Goal: Task Accomplishment & Management: Complete application form

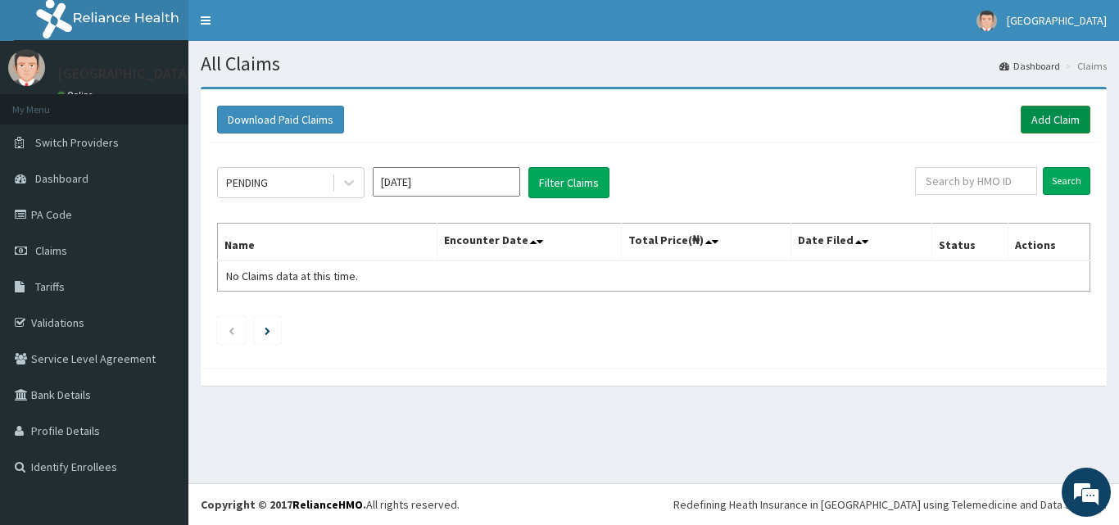
click at [1041, 128] on link "Add Claim" at bounding box center [1056, 120] width 70 height 28
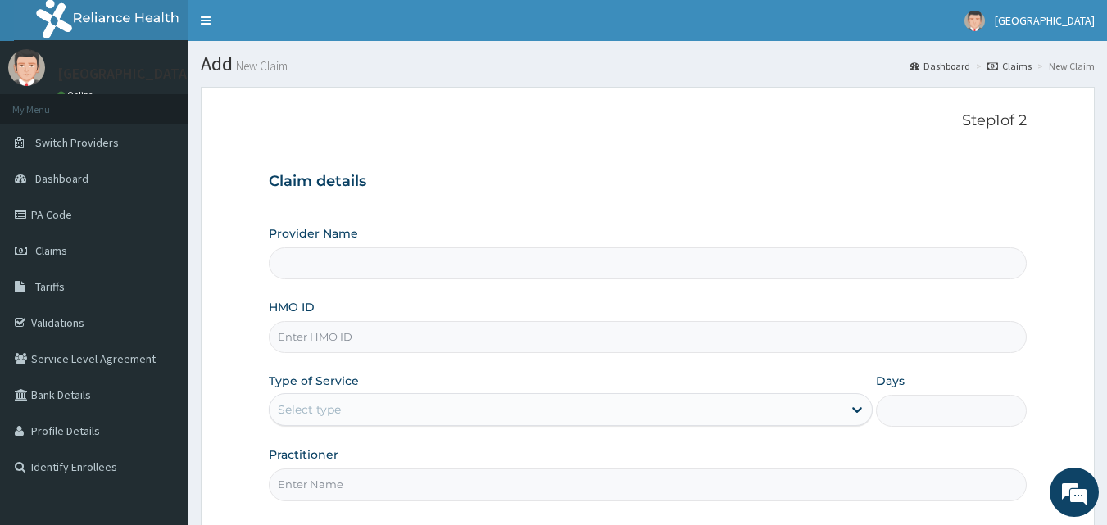
click at [331, 341] on input "HMO ID" at bounding box center [648, 337] width 759 height 32
paste input "FBL/10309/A"
click at [298, 339] on input "FBL/10309/A" at bounding box center [648, 337] width 759 height 32
type input "FBL/10309/A"
type input "BISAM HOSPITAL"
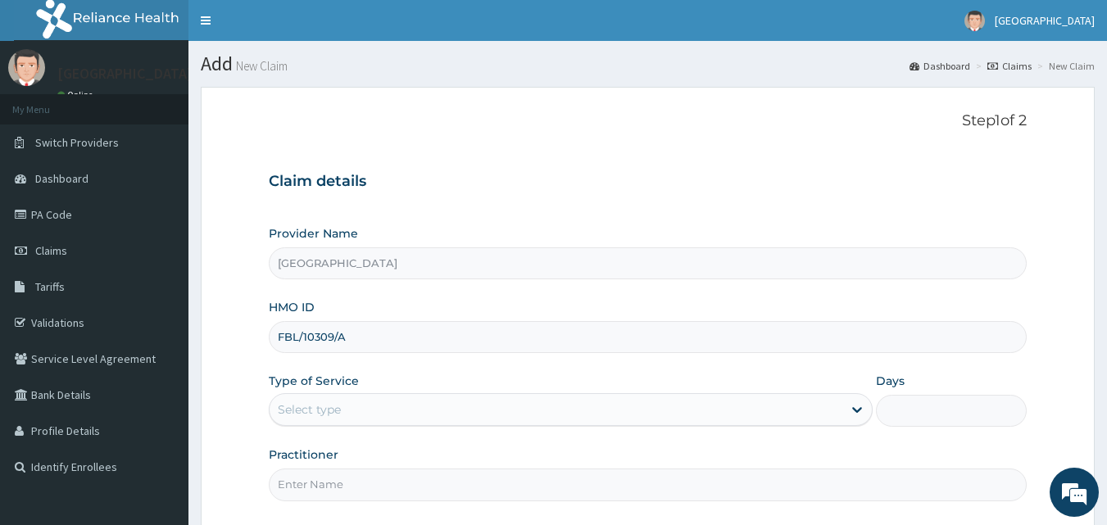
type input "FBL/10309/A"
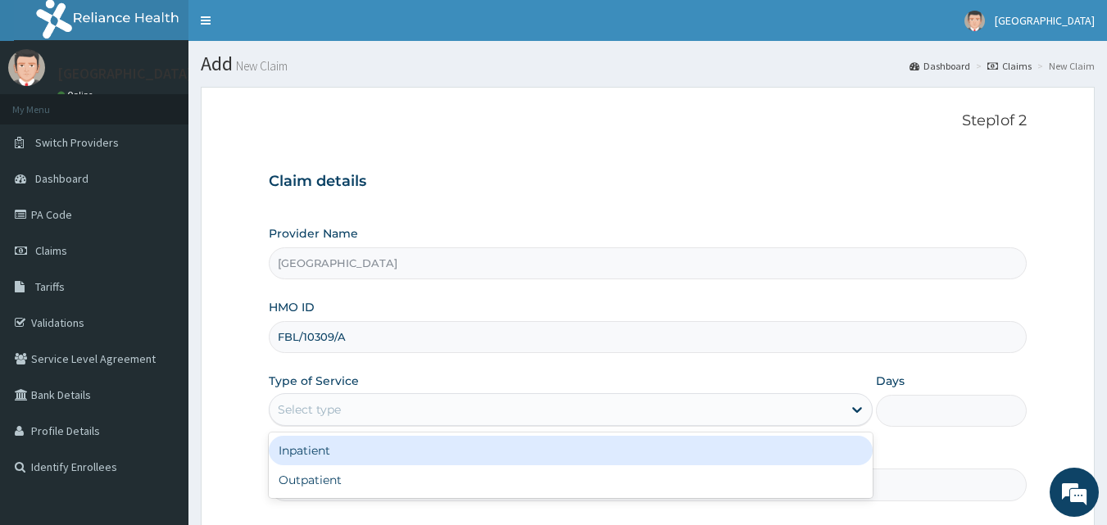
click at [574, 398] on div "Select type" at bounding box center [556, 410] width 573 height 26
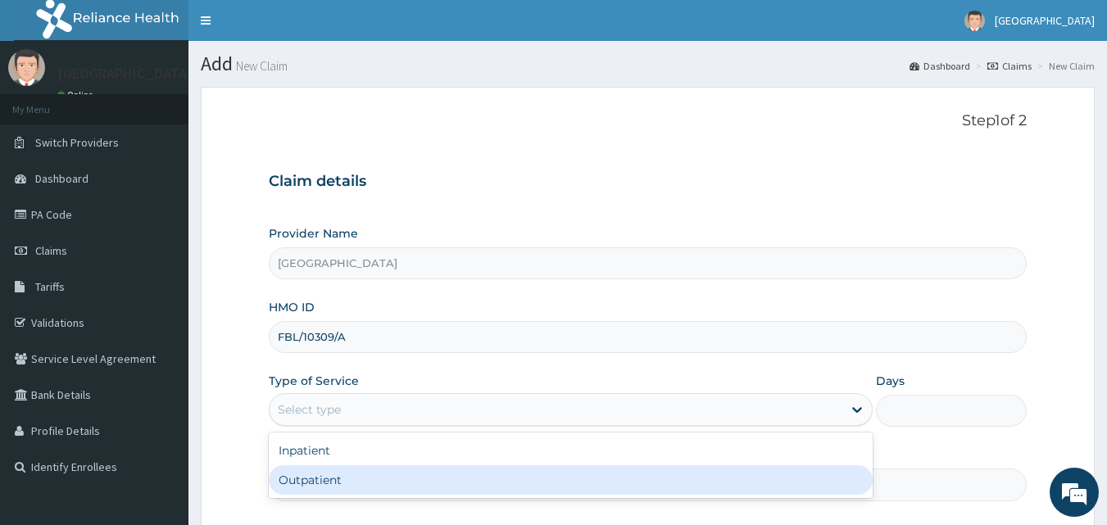
click at [401, 480] on div "Outpatient" at bounding box center [571, 479] width 604 height 29
type input "1"
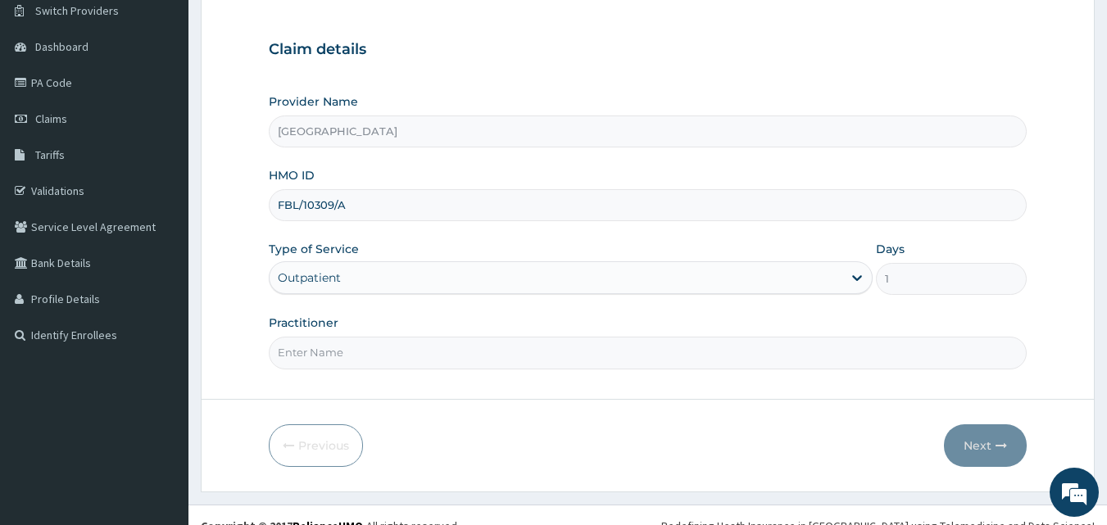
scroll to position [153, 0]
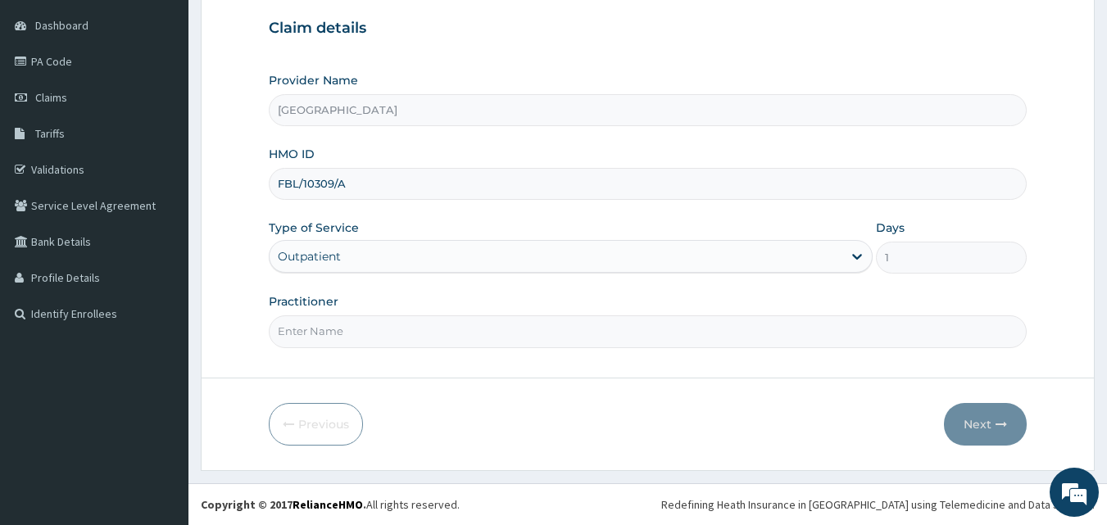
click at [780, 340] on input "Practitioner" at bounding box center [648, 331] width 759 height 32
type input "DR ABDUSSALAM K.A"
click at [1006, 420] on icon "button" at bounding box center [1000, 424] width 11 height 11
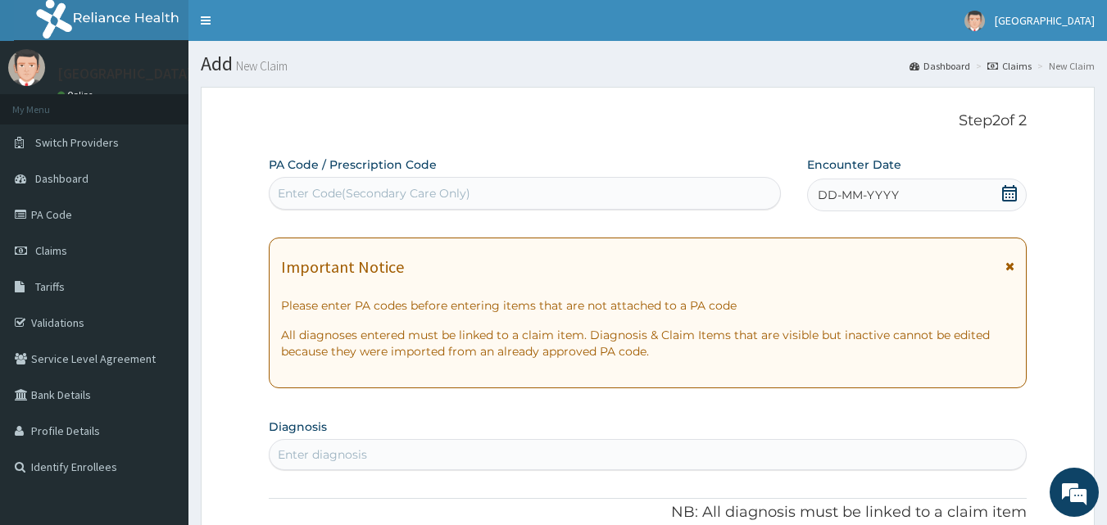
click at [1010, 186] on icon at bounding box center [1009, 193] width 16 height 16
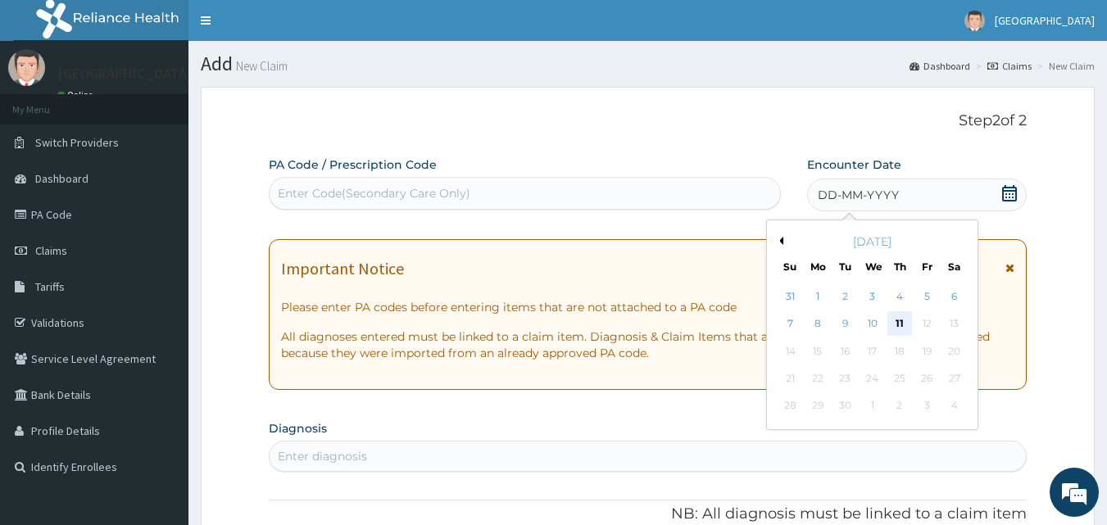
click at [895, 318] on div "11" at bounding box center [899, 324] width 25 height 25
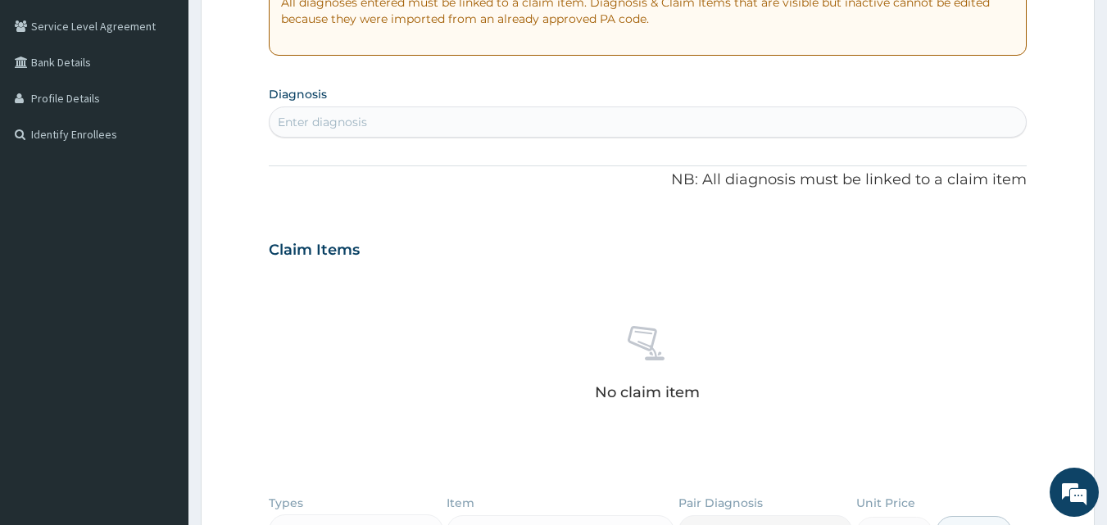
scroll to position [365, 0]
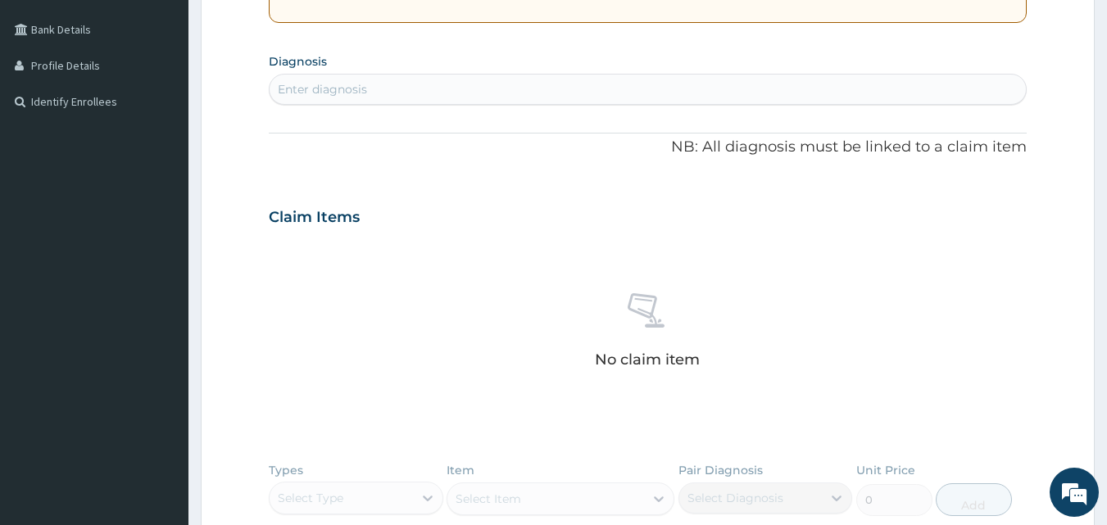
click at [555, 91] on div "Enter diagnosis" at bounding box center [648, 89] width 757 height 26
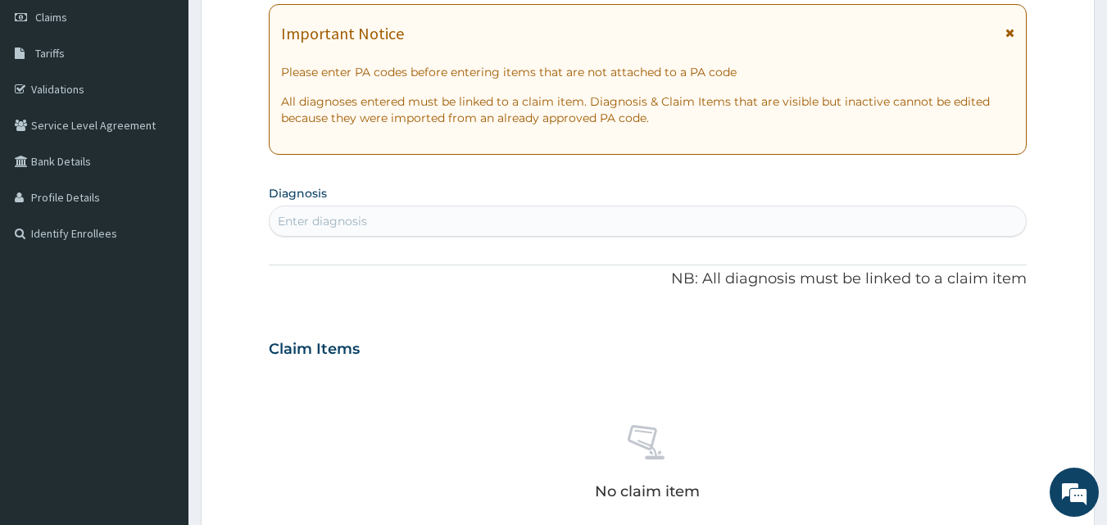
scroll to position [235, 0]
type input "malaria"
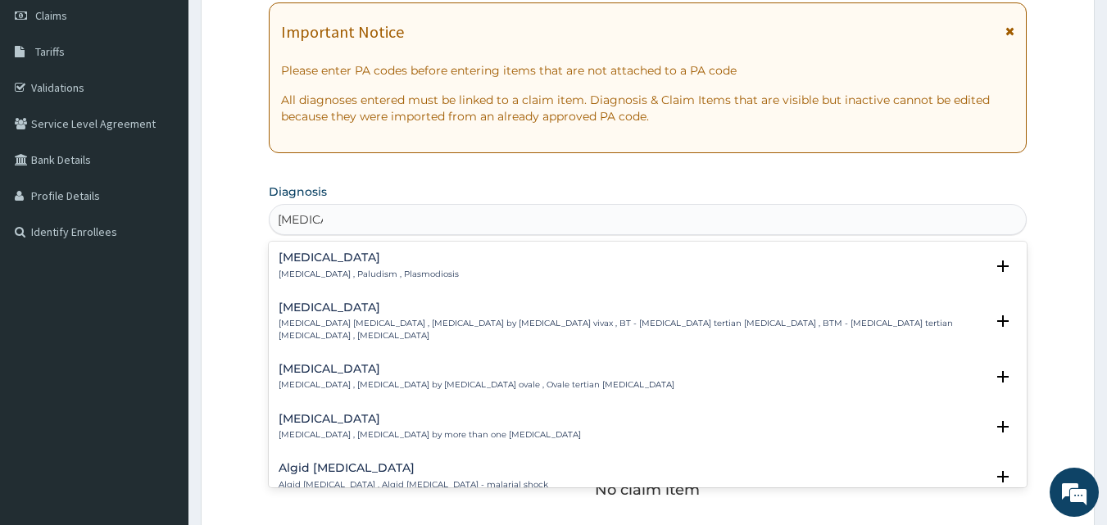
click at [384, 269] on p "Malaria , Paludism , Plasmodiosis" at bounding box center [369, 274] width 180 height 11
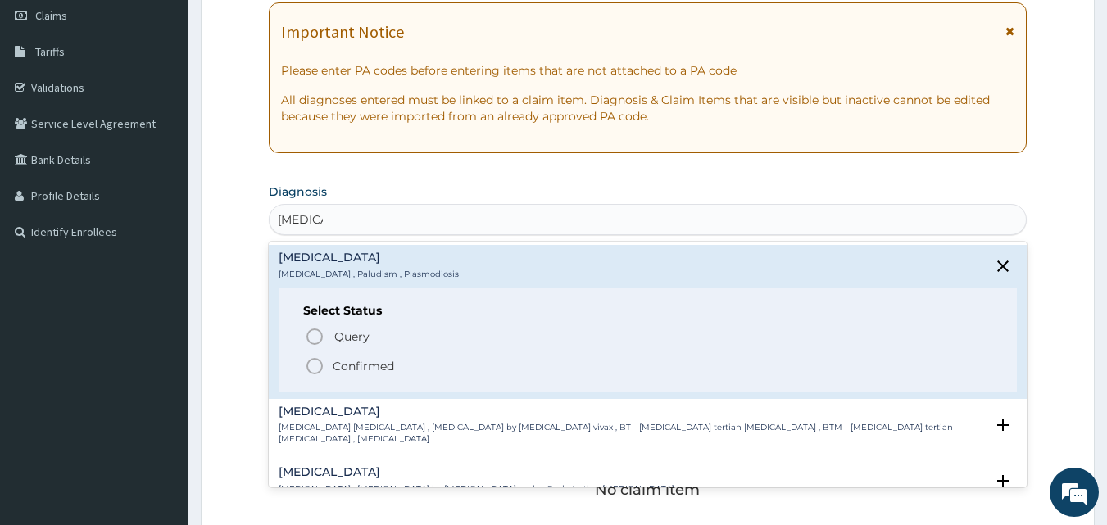
click at [311, 360] on circle "status option filled" at bounding box center [314, 366] width 15 height 15
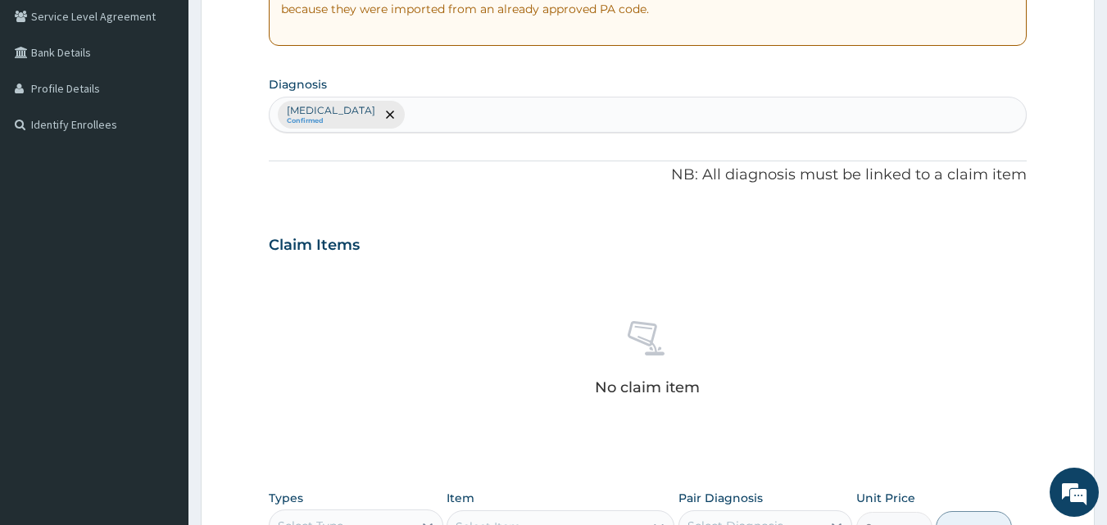
scroll to position [503, 0]
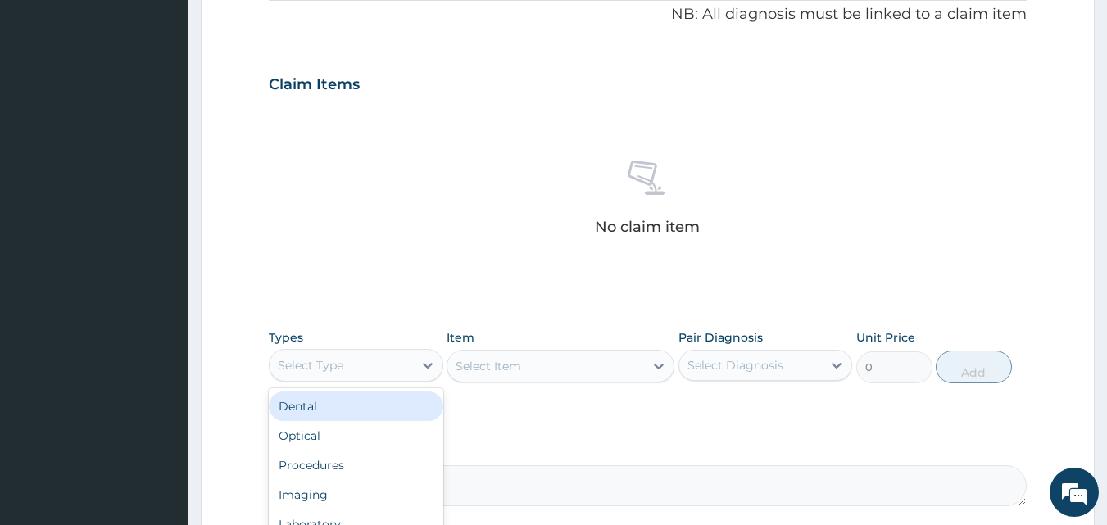
click at [368, 352] on div "Select Type" at bounding box center [341, 365] width 143 height 26
type input "d"
type input "lab"
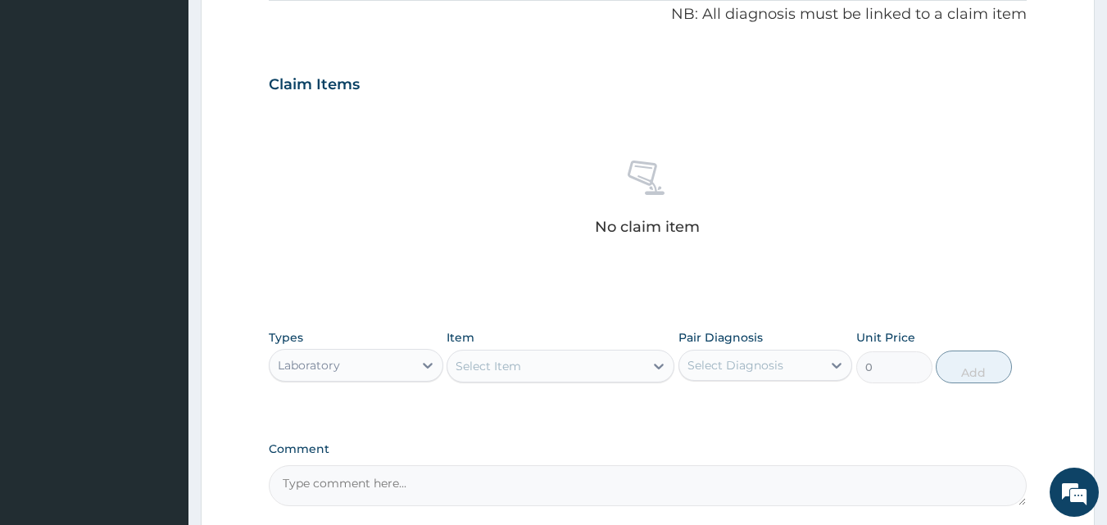
click at [547, 371] on div "Select Item" at bounding box center [545, 366] width 197 height 26
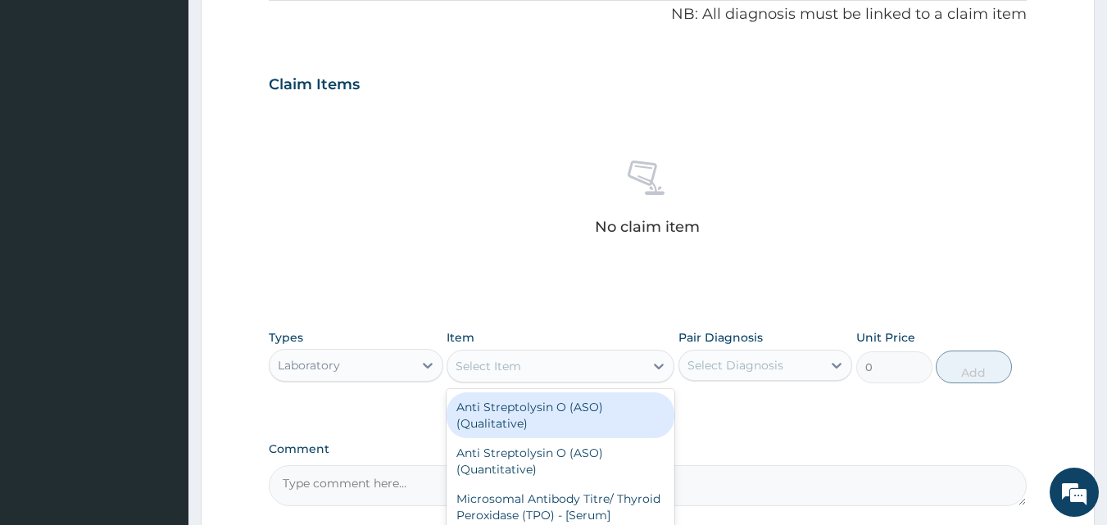
click at [547, 371] on div "Select Item" at bounding box center [545, 366] width 197 height 26
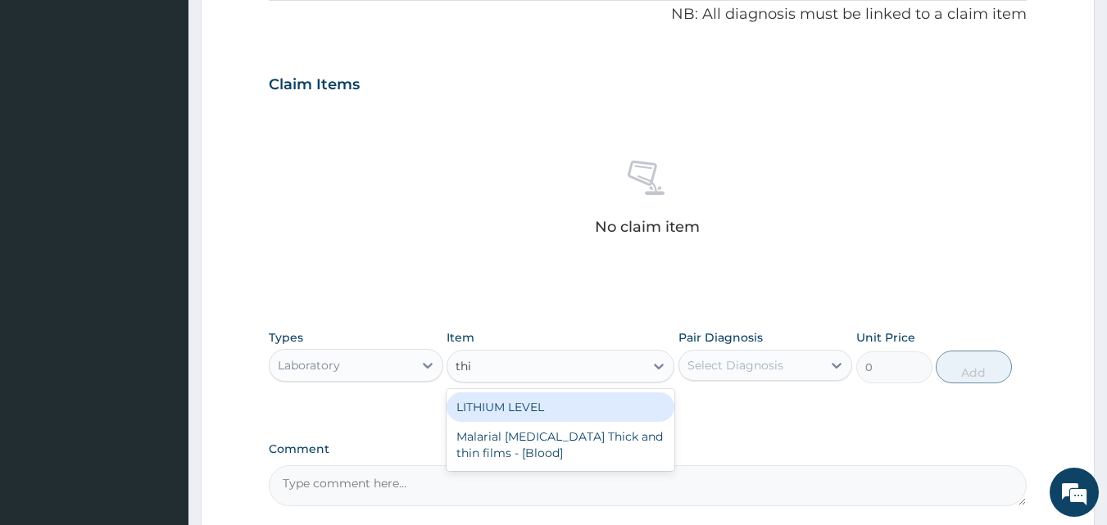
type input "thin"
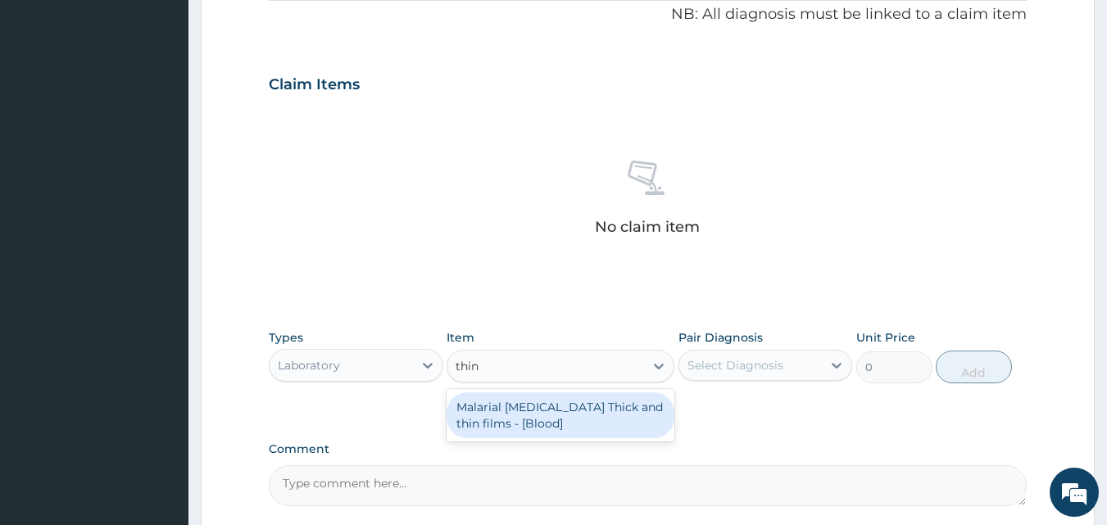
click at [547, 412] on div "Malarial Parasite Thick and thin films - [Blood]" at bounding box center [561, 415] width 228 height 46
type input "1500"
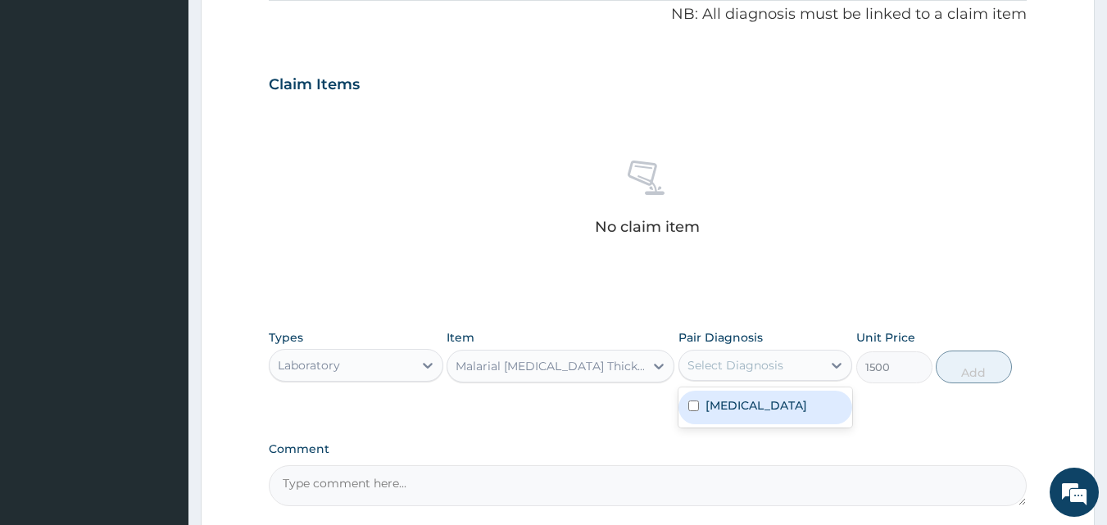
click at [783, 360] on div "Select Diagnosis" at bounding box center [750, 365] width 143 height 26
click at [740, 402] on label "Malaria" at bounding box center [756, 405] width 102 height 16
checkbox input "true"
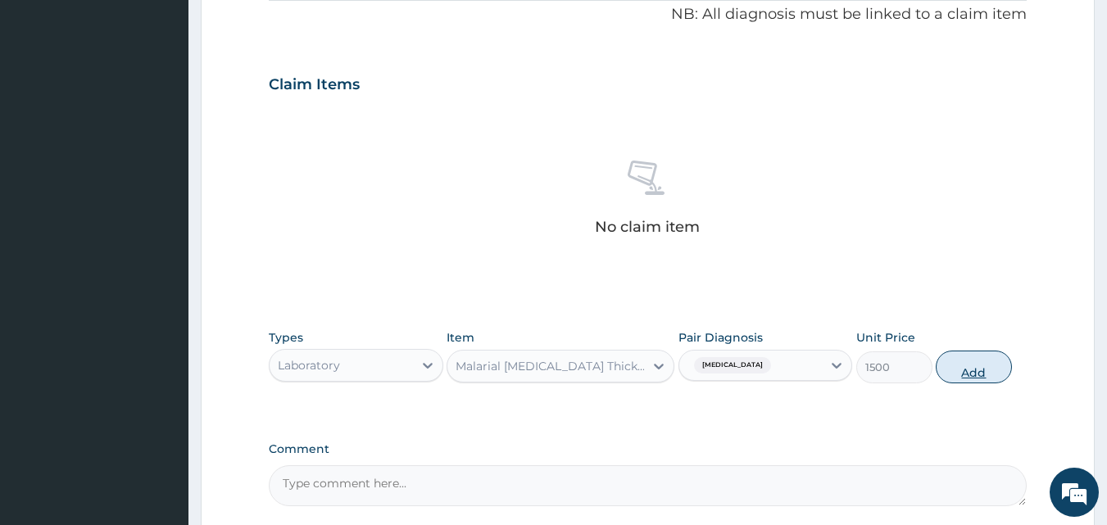
click at [972, 377] on button "Add" at bounding box center [974, 367] width 76 height 33
type input "0"
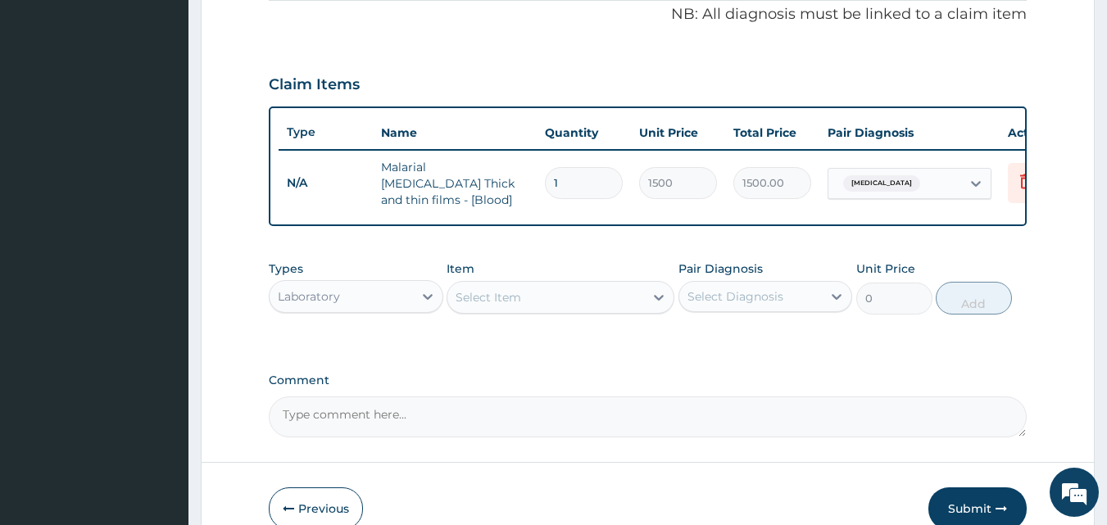
scroll to position [493, 0]
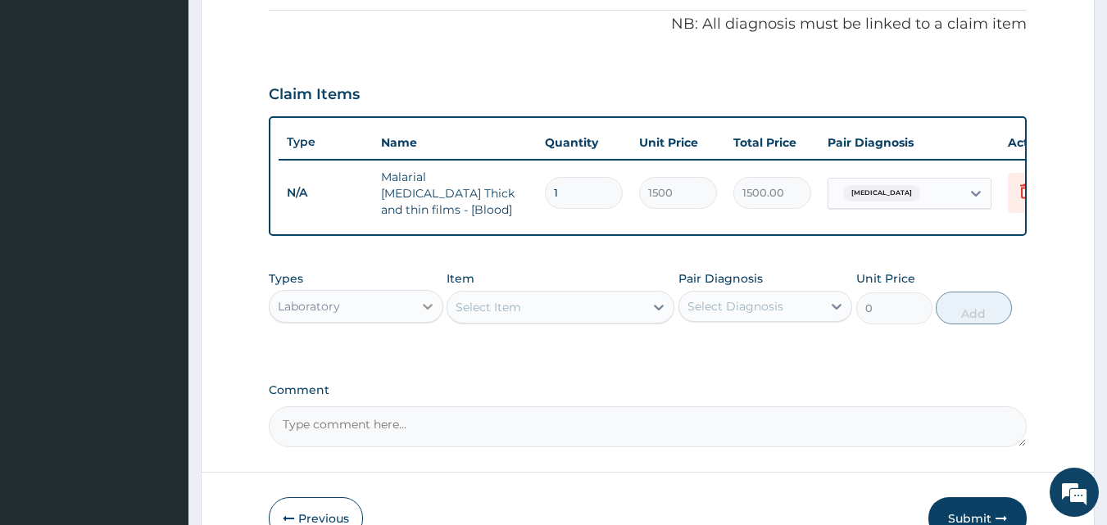
click at [414, 310] on div at bounding box center [427, 306] width 29 height 29
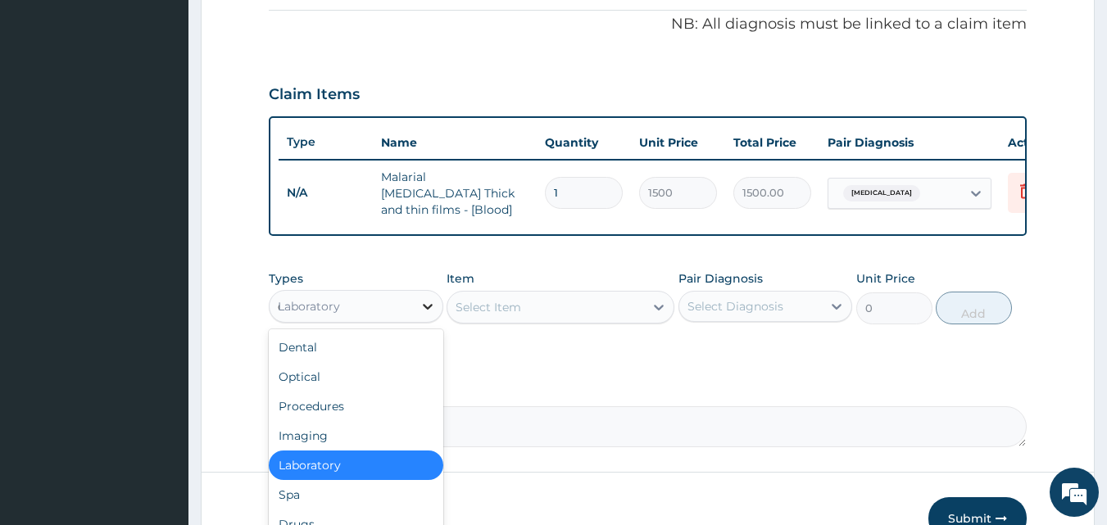
type input "dr"
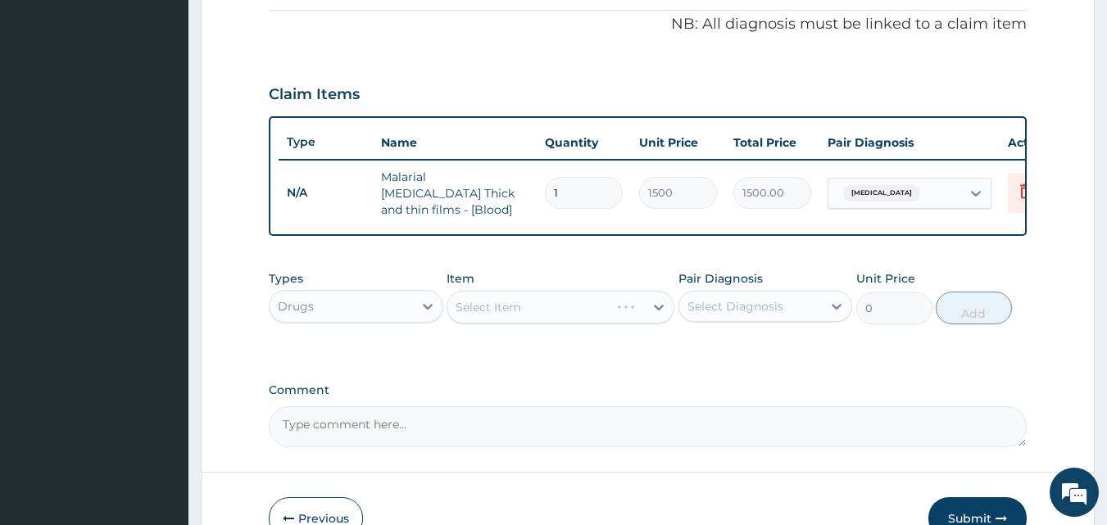
click at [485, 321] on div "Select Item" at bounding box center [561, 307] width 228 height 33
click at [551, 315] on div "Select Item" at bounding box center [561, 307] width 228 height 33
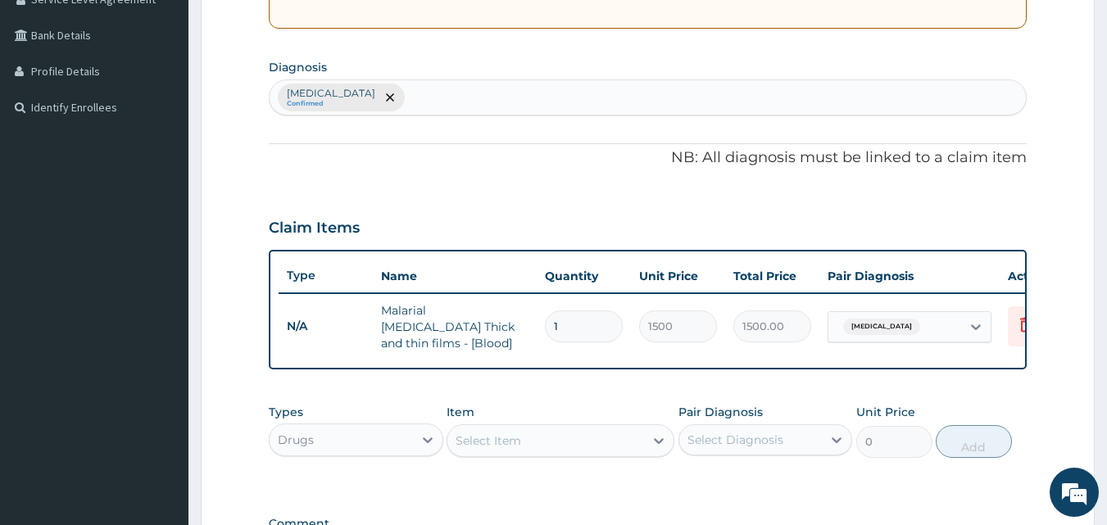
scroll to position [345, 0]
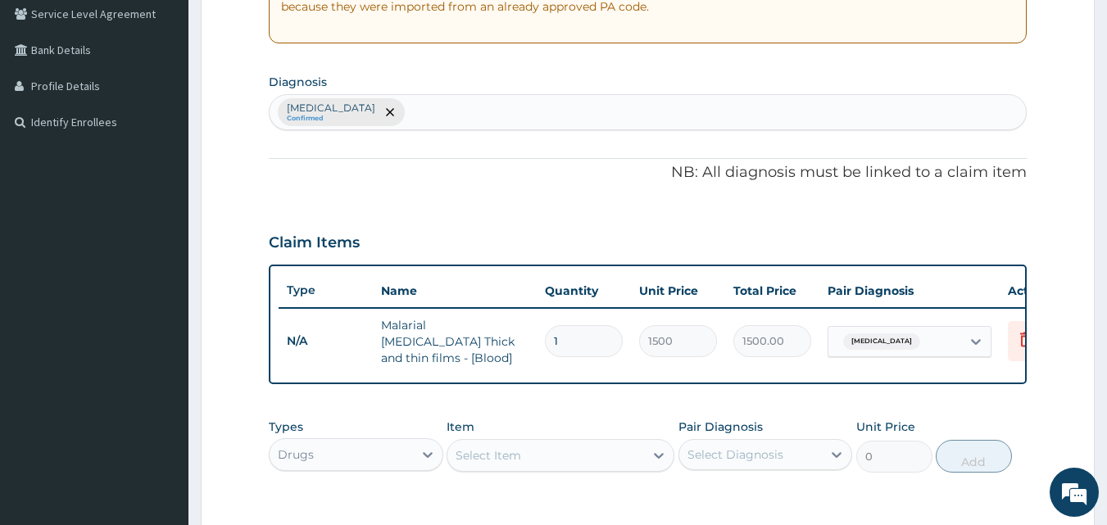
click at [570, 462] on div "Select Item" at bounding box center [545, 455] width 197 height 26
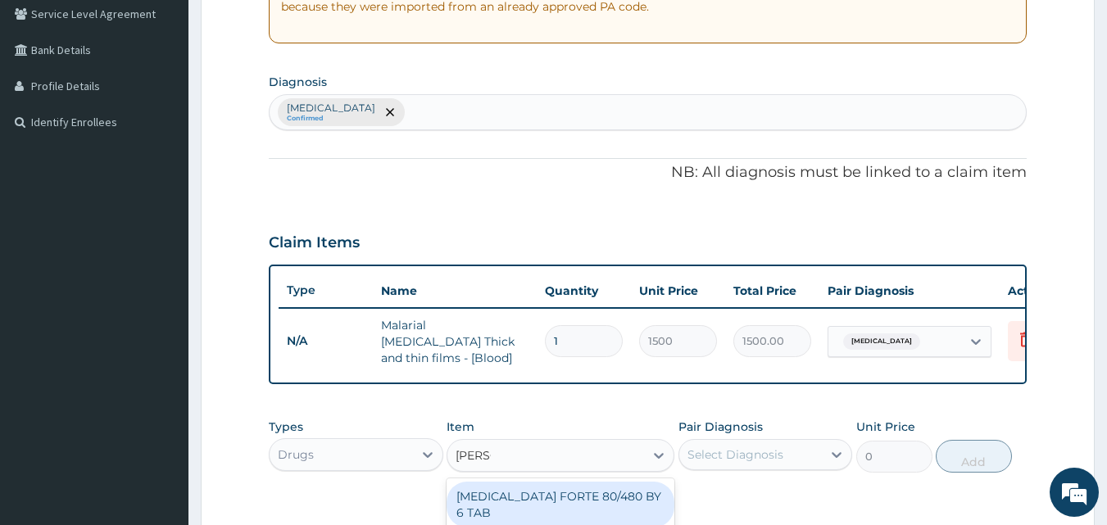
type input "COART"
type input "380"
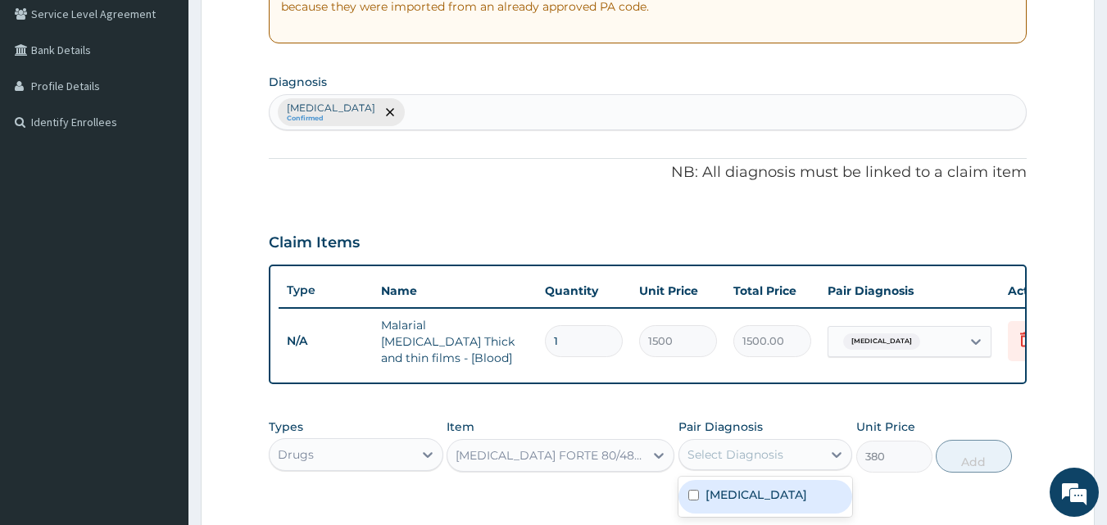
click at [745, 447] on div "Select Diagnosis" at bounding box center [750, 455] width 143 height 26
click at [719, 501] on label "Malaria" at bounding box center [756, 495] width 102 height 16
checkbox input "true"
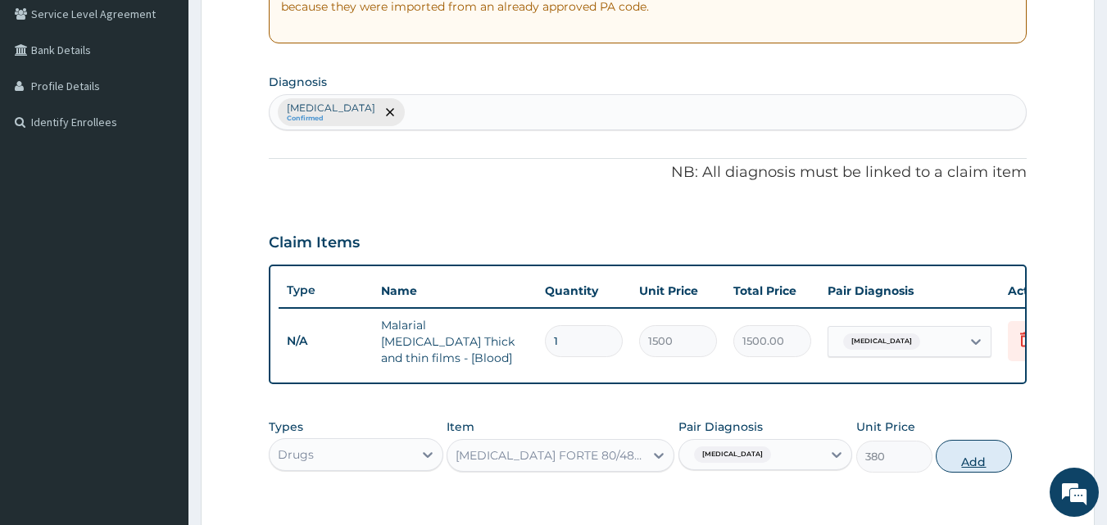
click at [958, 462] on button "Add" at bounding box center [974, 456] width 76 height 33
type input "0"
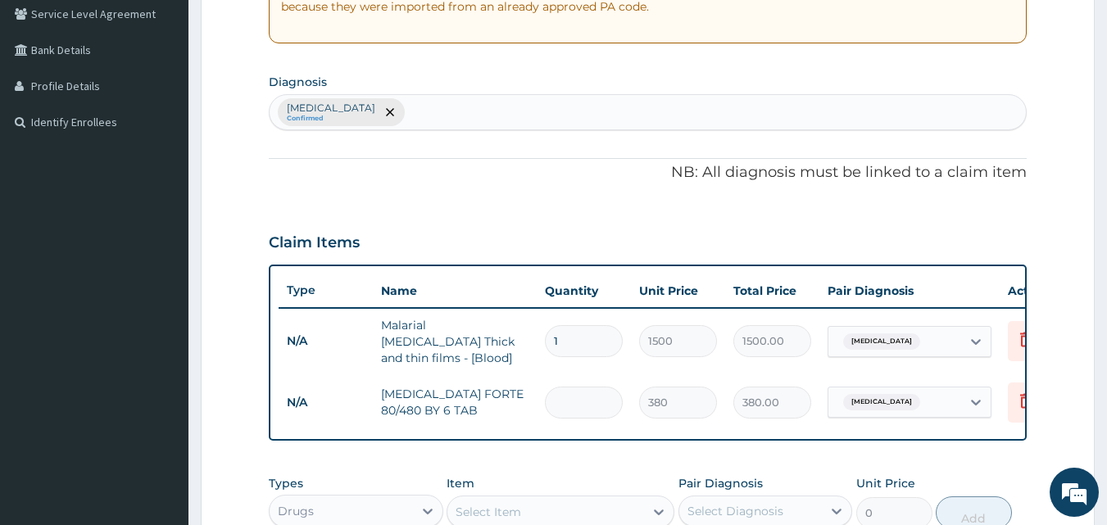
type input "0.00"
type input "6"
type input "2280.00"
type input "5"
type input "1900.00"
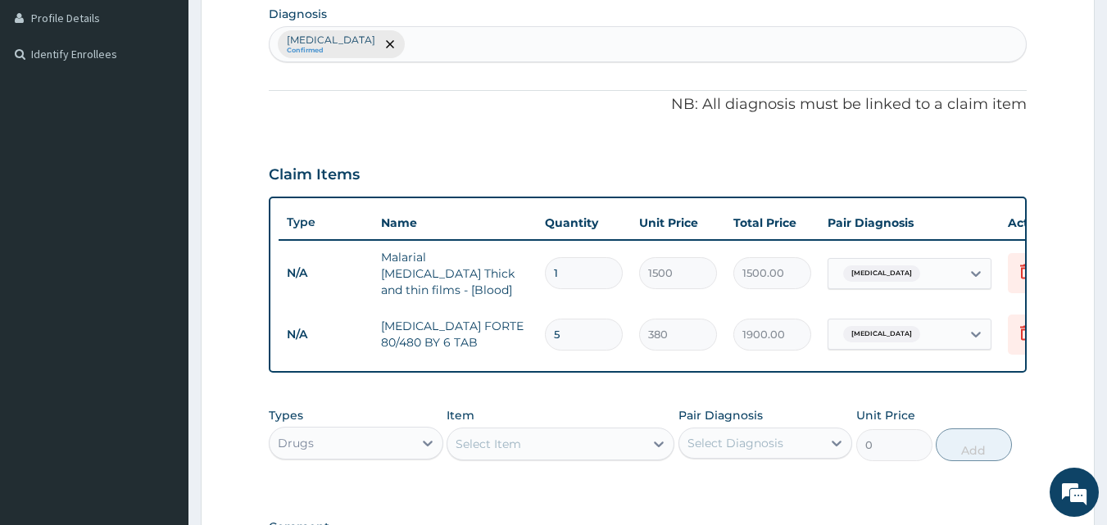
scroll to position [427, 0]
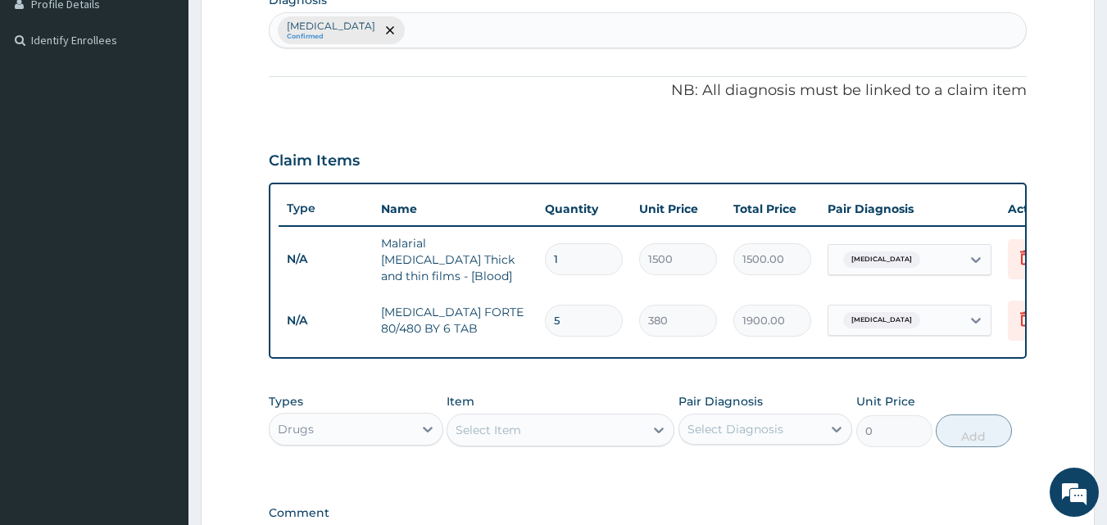
type input "5"
click at [511, 433] on div "Select Item" at bounding box center [489, 430] width 66 height 16
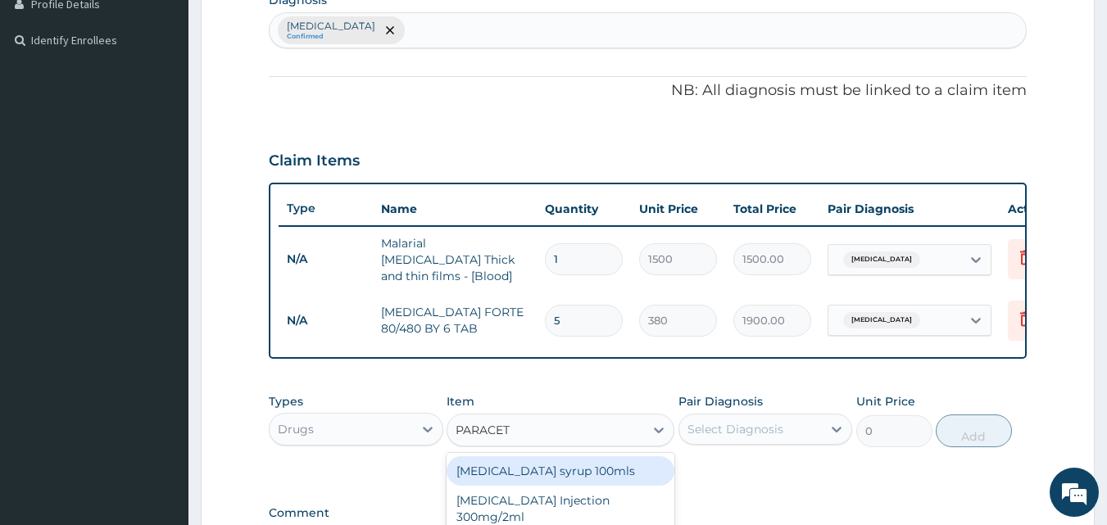
type input "PARACETA"
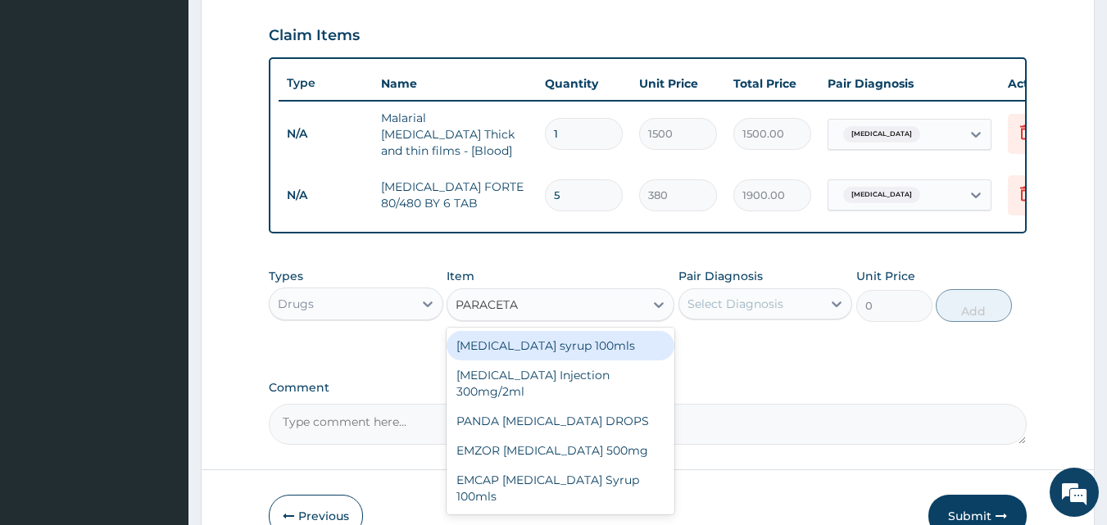
scroll to position [647, 0]
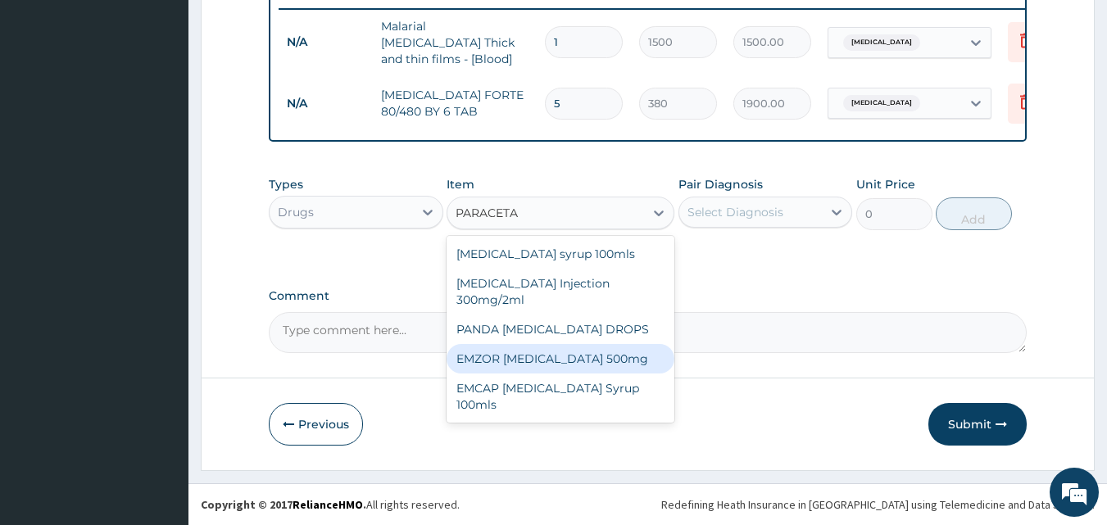
drag, startPoint x: 535, startPoint y: 374, endPoint x: 545, endPoint y: 349, distance: 26.5
click at [545, 349] on div "Paracetamol syrup 100mls PARACETAMOL Injection 300mg/2ml PANDA PARACETAMOL DROP…" at bounding box center [561, 329] width 228 height 187
click at [545, 349] on div "EMZOR PARACETAMOL 500mg" at bounding box center [561, 358] width 228 height 29
type input "20"
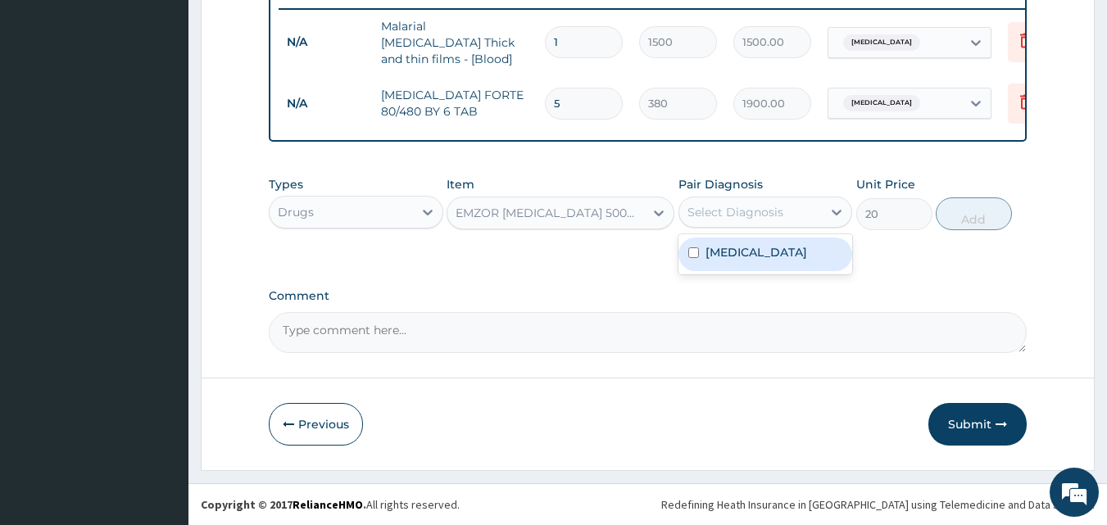
click at [782, 208] on div "Select Diagnosis" at bounding box center [750, 212] width 143 height 26
click at [759, 244] on div "Malaria" at bounding box center [765, 255] width 175 height 34
checkbox input "true"
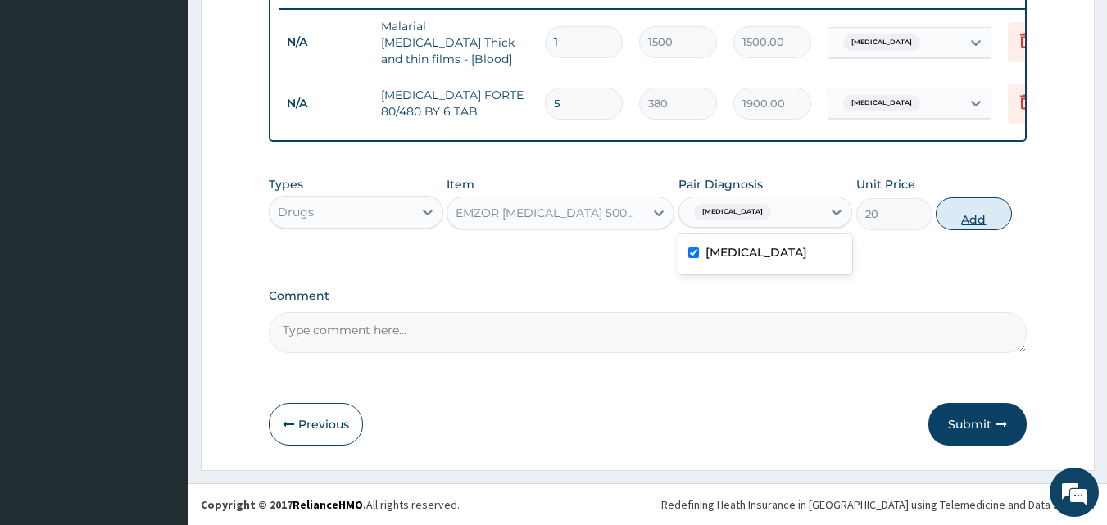
click at [957, 211] on button "Add" at bounding box center [974, 213] width 76 height 33
type input "0"
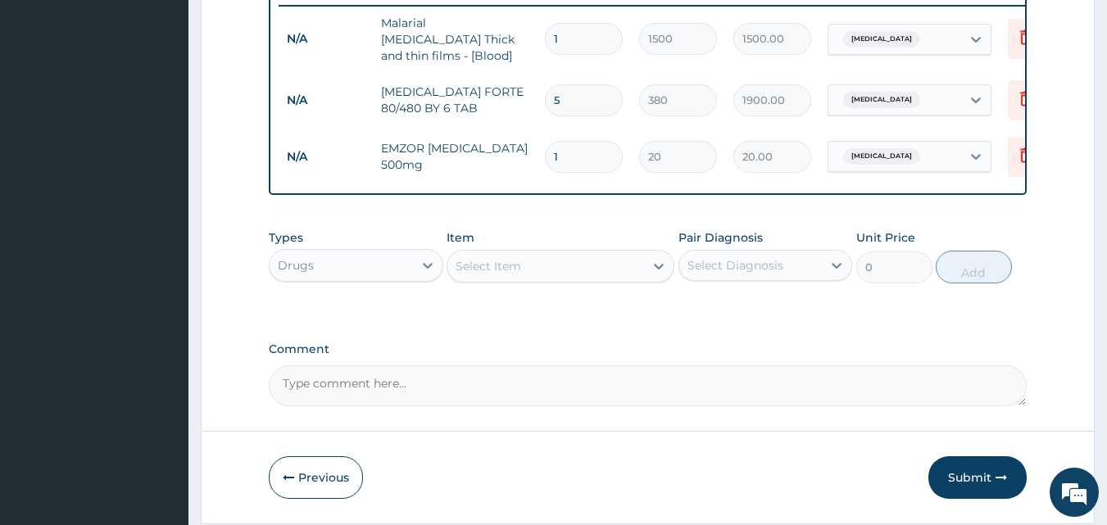
type input "18"
type input "360.00"
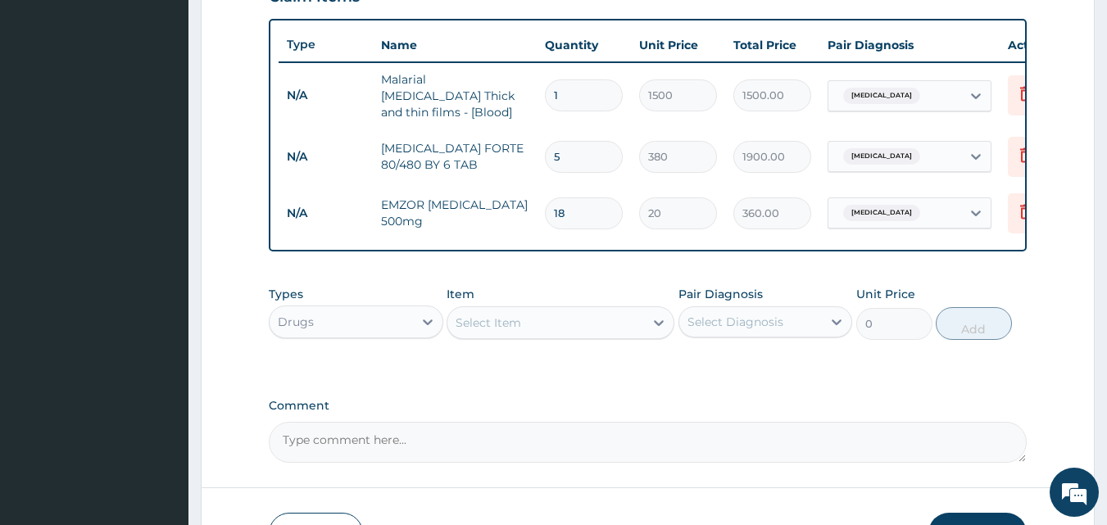
scroll to position [565, 0]
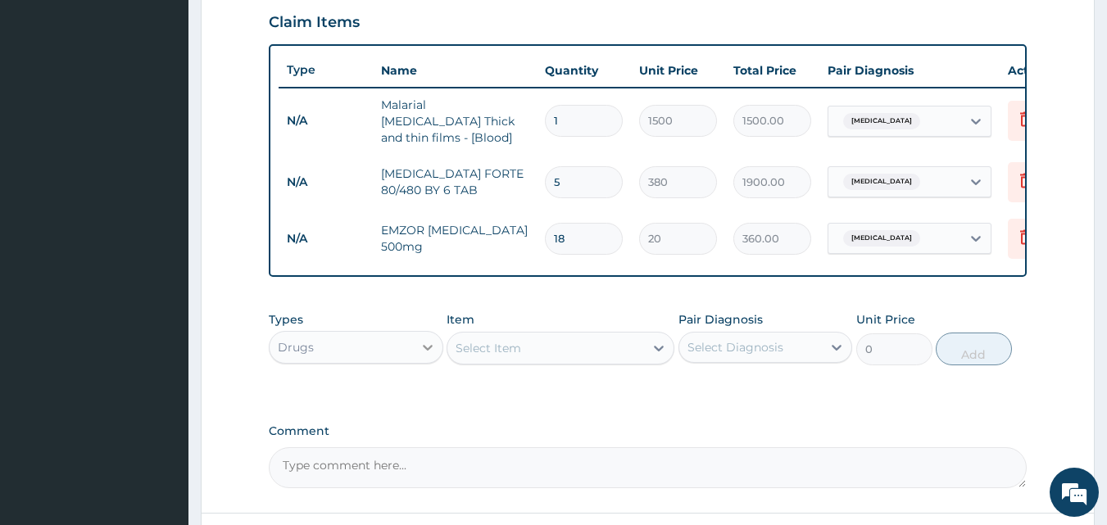
type input "18"
click at [415, 340] on div at bounding box center [427, 347] width 29 height 29
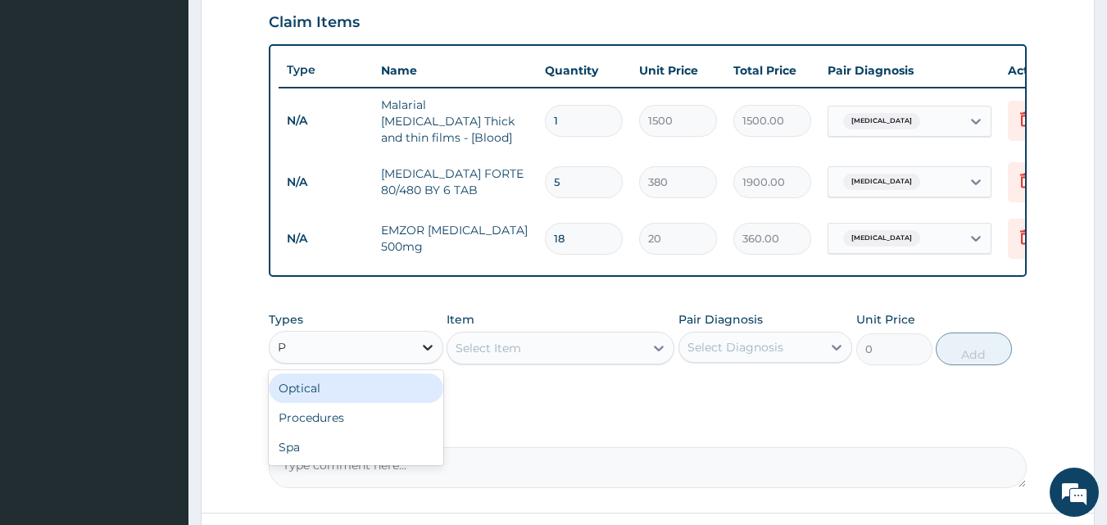
type input "PR"
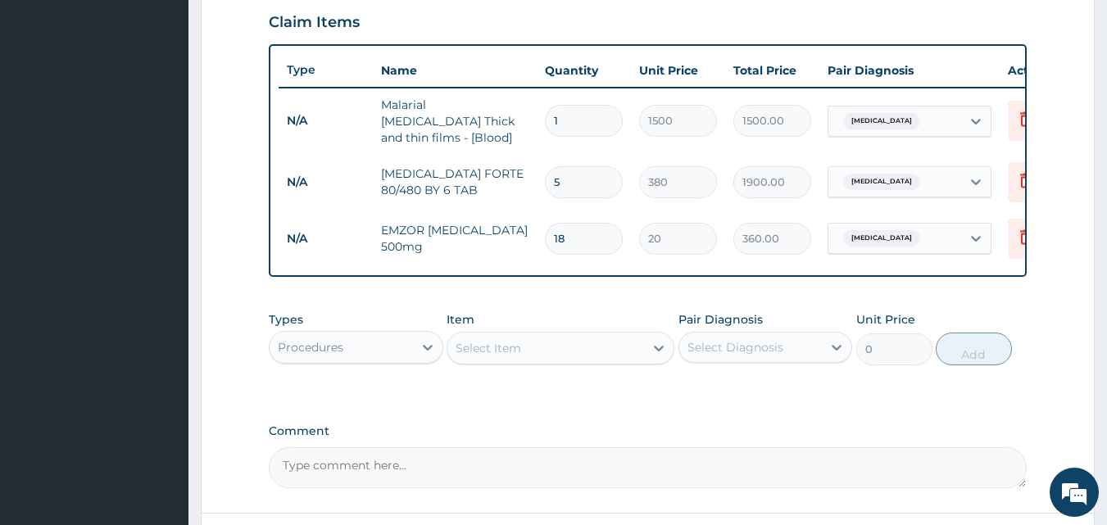
click at [609, 353] on div "Select Item" at bounding box center [545, 348] width 197 height 26
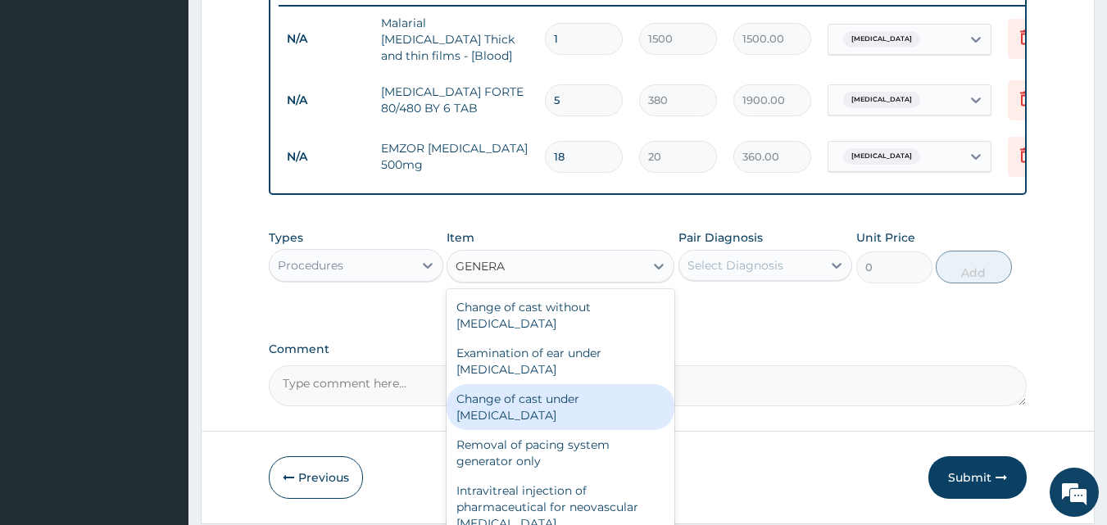
scroll to position [82, 0]
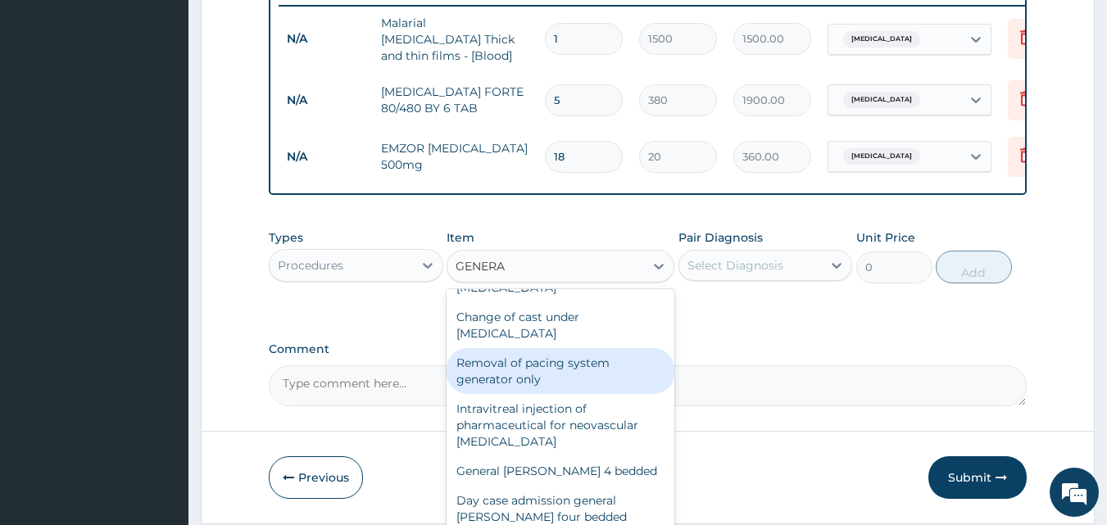
type input "GENERAL"
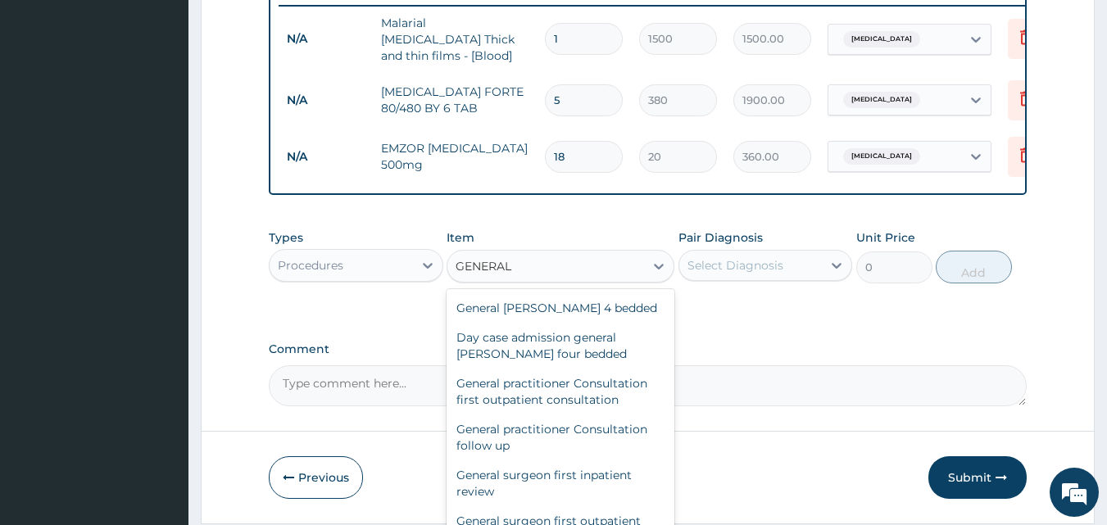
scroll to position [164, 0]
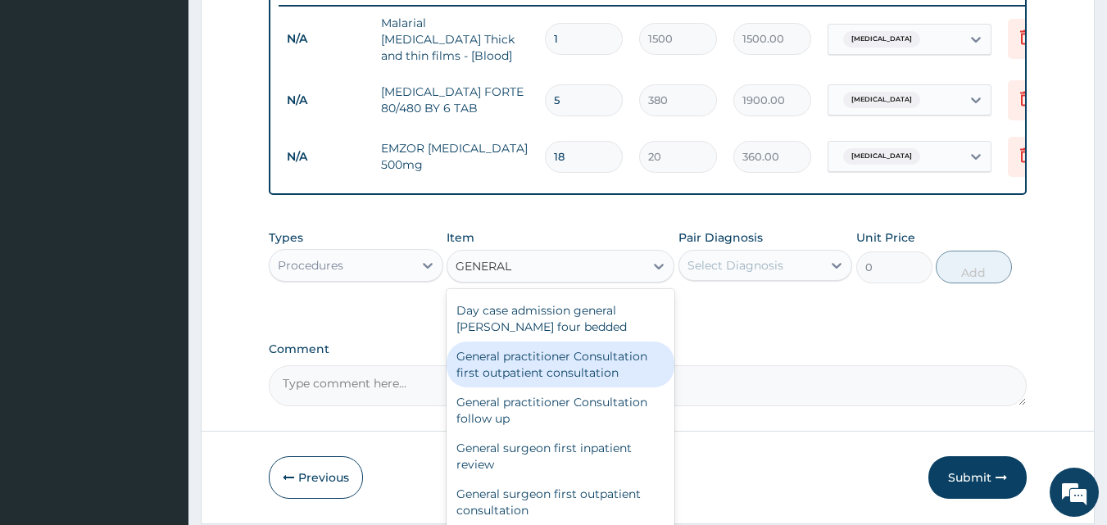
click at [552, 362] on div "General practitioner Consultation first outpatient consultation" at bounding box center [561, 365] width 228 height 46
type input "3000"
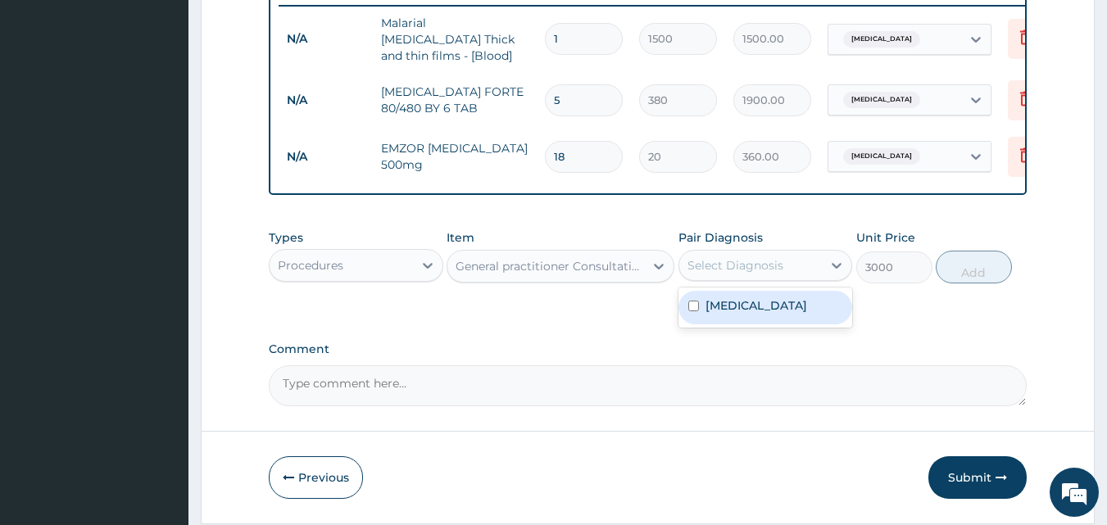
click at [815, 270] on div "Select Diagnosis" at bounding box center [750, 265] width 143 height 26
click at [750, 302] on div "Malaria" at bounding box center [765, 308] width 175 height 34
checkbox input "true"
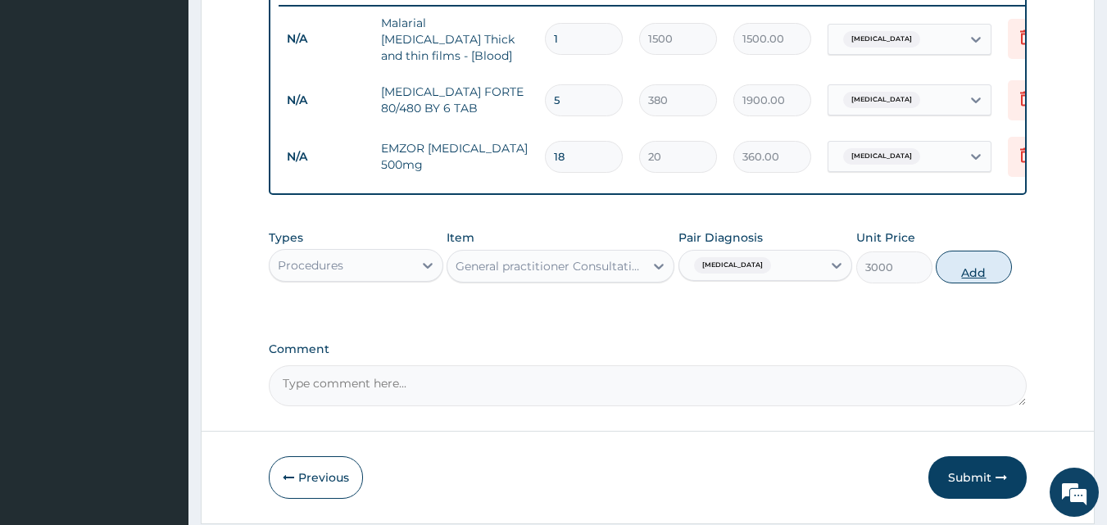
click at [966, 269] on button "Add" at bounding box center [974, 267] width 76 height 33
type input "0"
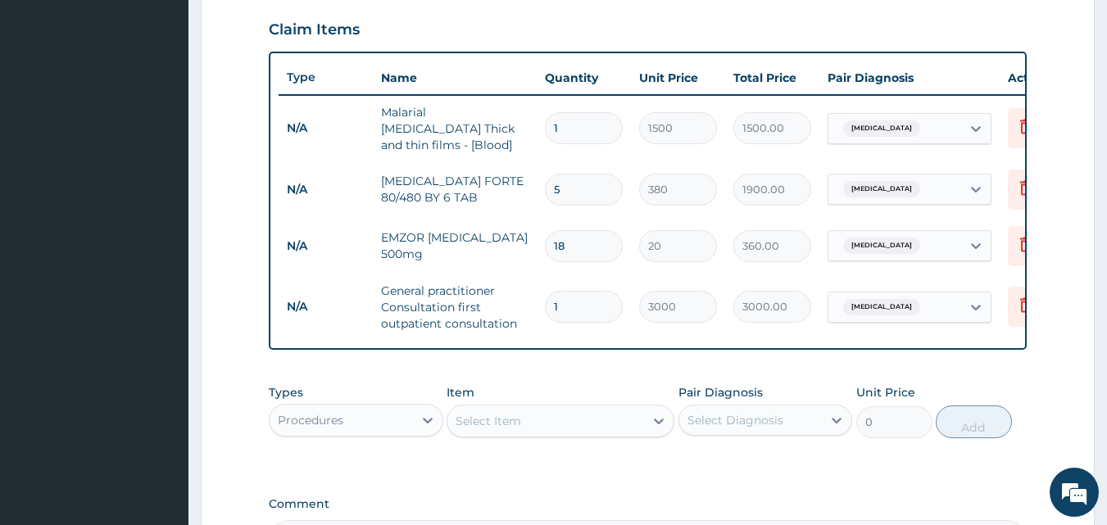
scroll to position [524, 0]
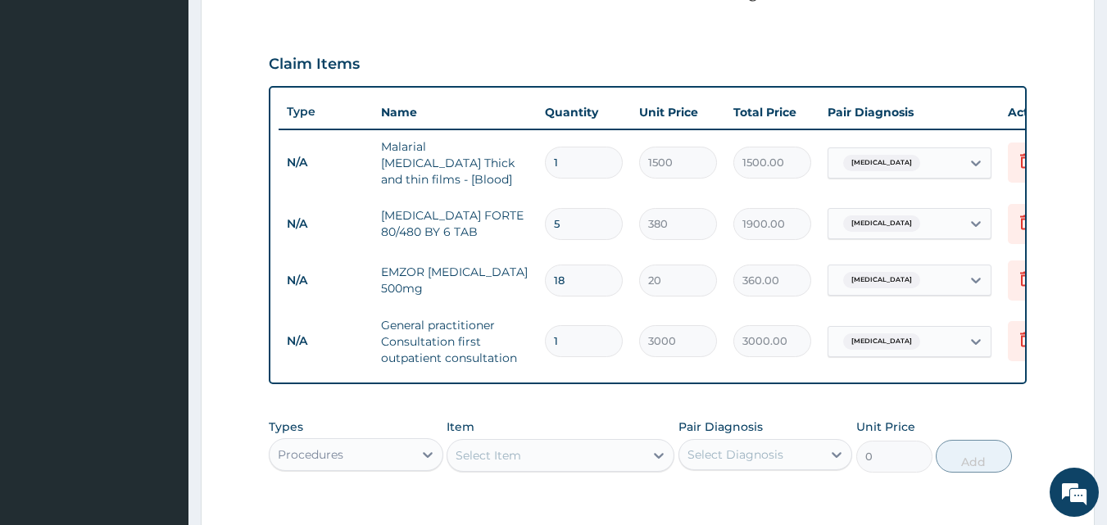
click at [579, 208] on input "5" at bounding box center [584, 224] width 78 height 32
type input "0.00"
type input "6"
type input "2280.00"
type input "6"
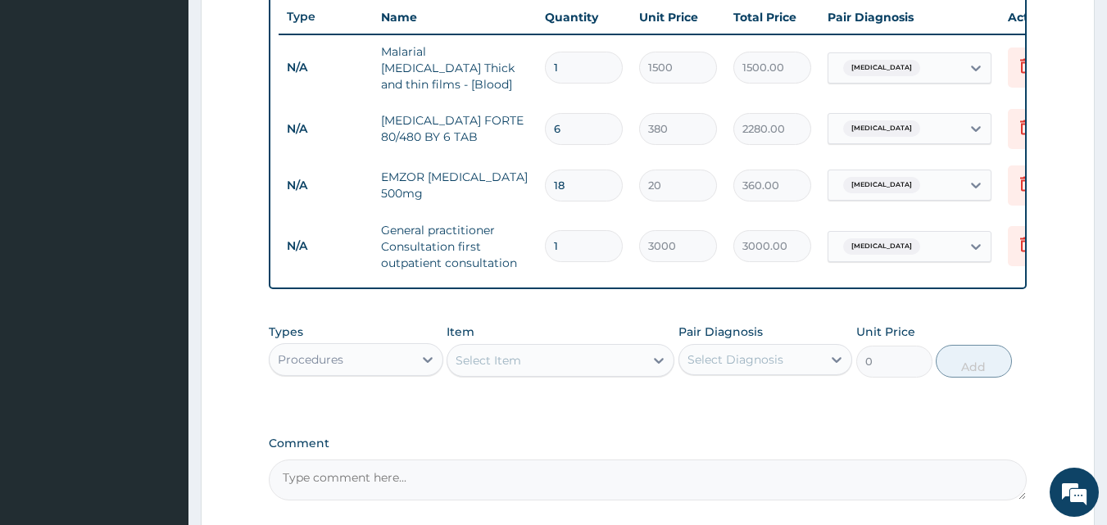
scroll to position [769, 0]
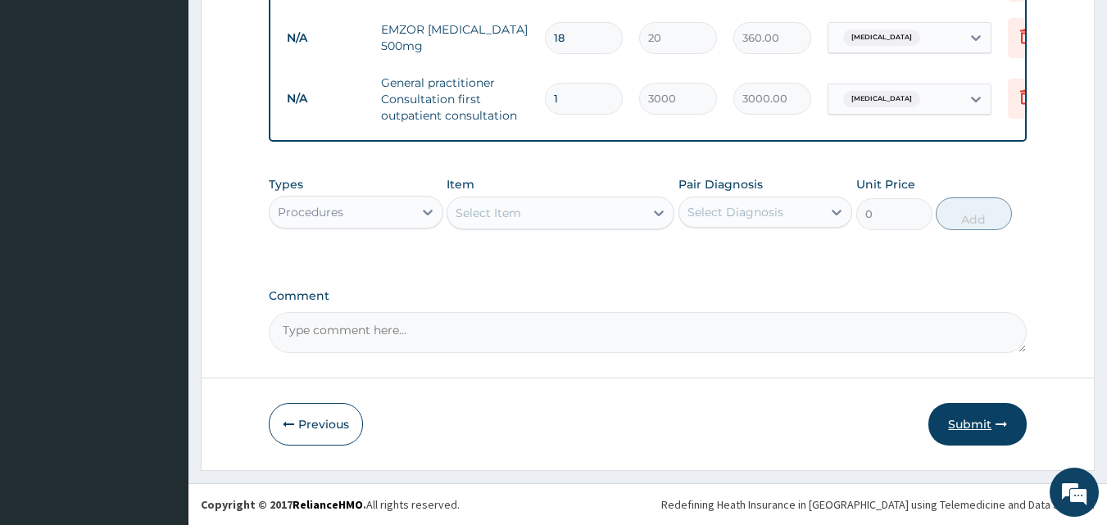
click at [959, 409] on button "Submit" at bounding box center [977, 424] width 98 height 43
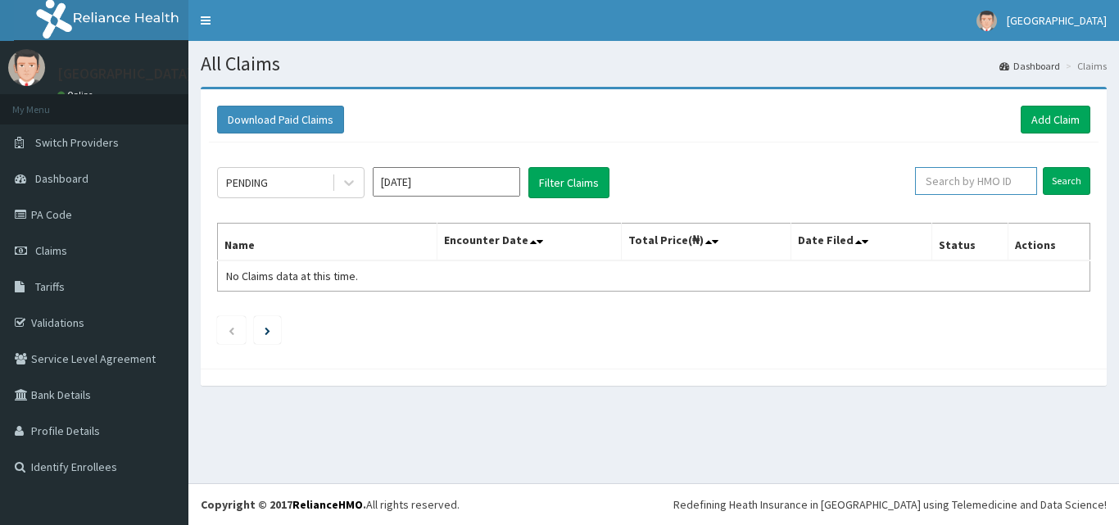
click at [973, 191] on input "text" at bounding box center [976, 181] width 122 height 28
type input "JTA/10035/A"
click at [1043, 167] on input "Search" at bounding box center [1067, 181] width 48 height 28
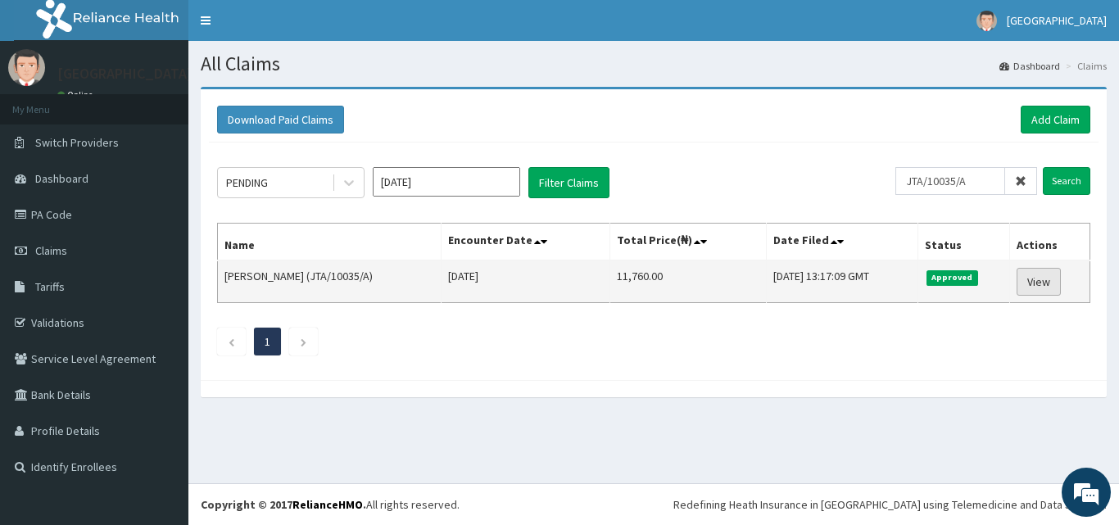
click at [1030, 277] on link "View" at bounding box center [1039, 282] width 44 height 28
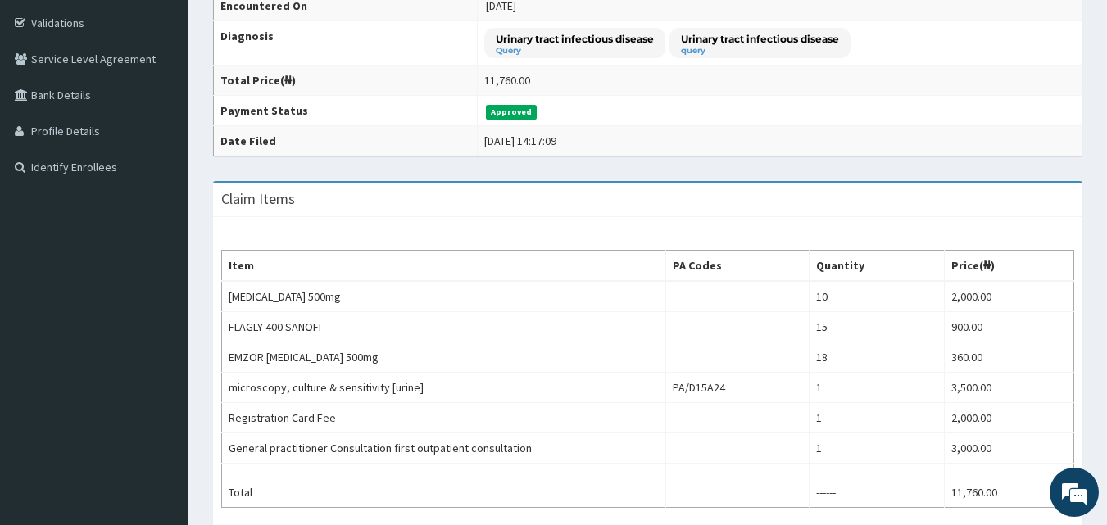
scroll to position [164, 0]
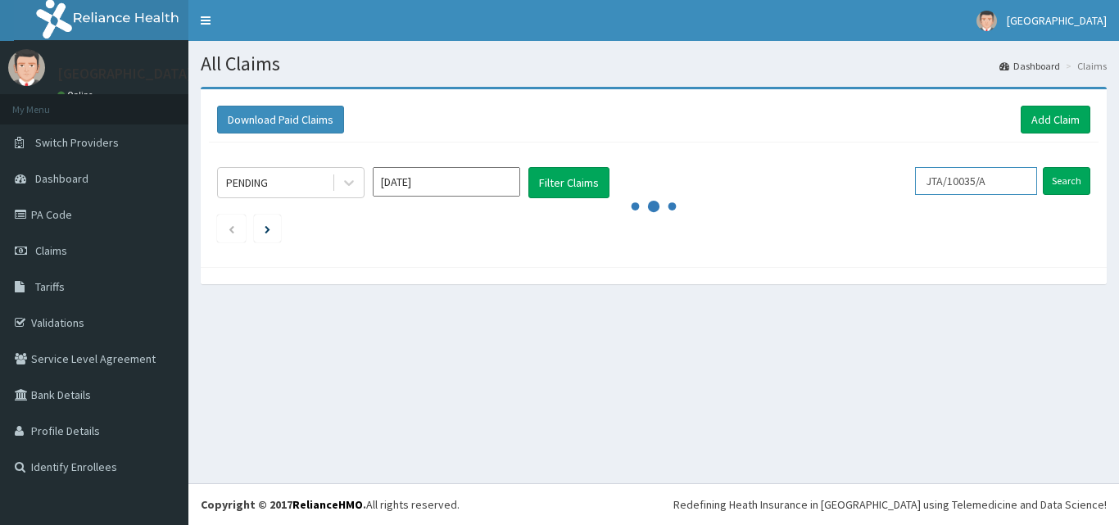
click at [986, 181] on input "JTA/10035/A" at bounding box center [976, 181] width 122 height 28
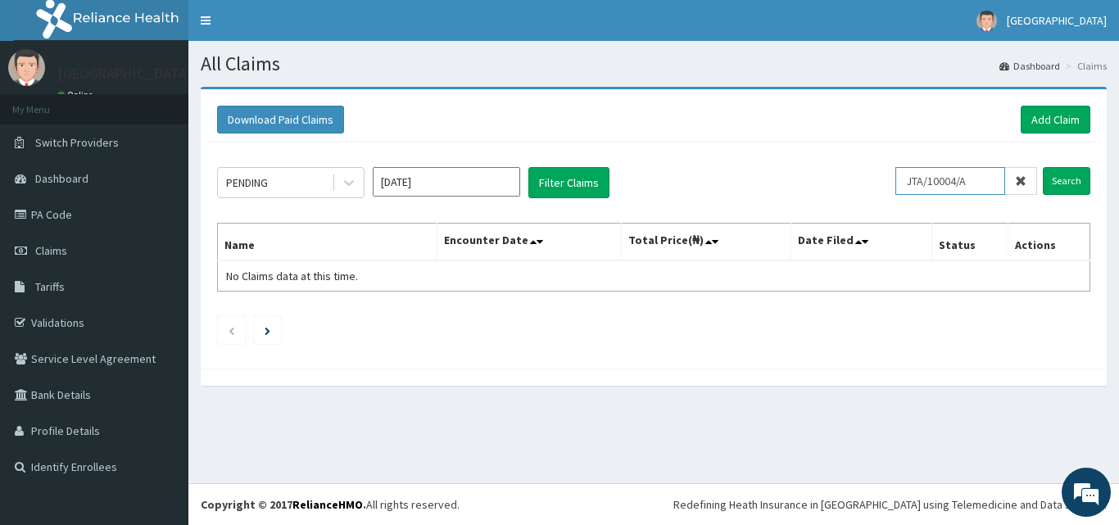
type input "JTA/10004/A"
click at [1043, 167] on input "Search" at bounding box center [1067, 181] width 48 height 28
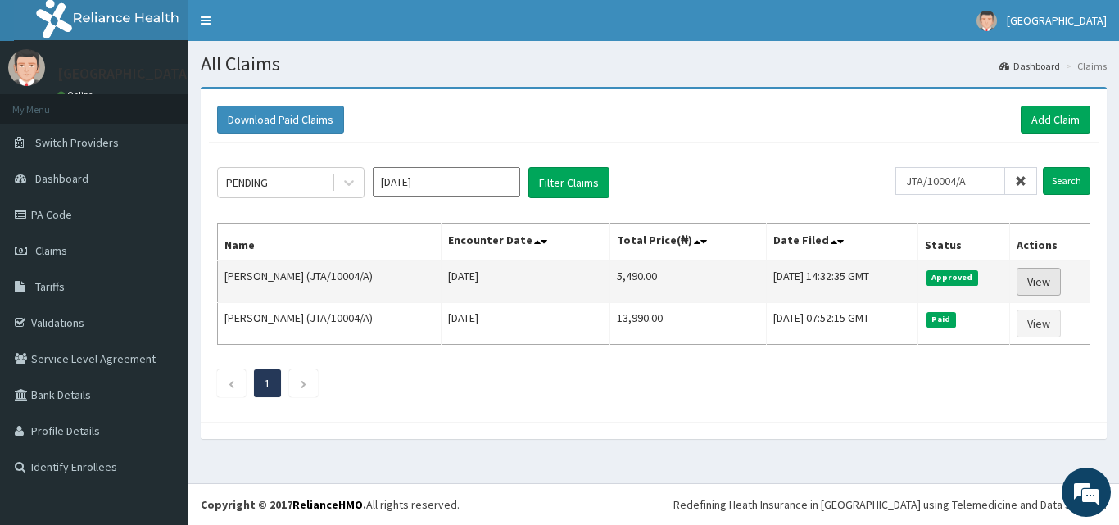
click at [1040, 281] on link "View" at bounding box center [1039, 282] width 44 height 28
